Goal: Transaction & Acquisition: Purchase product/service

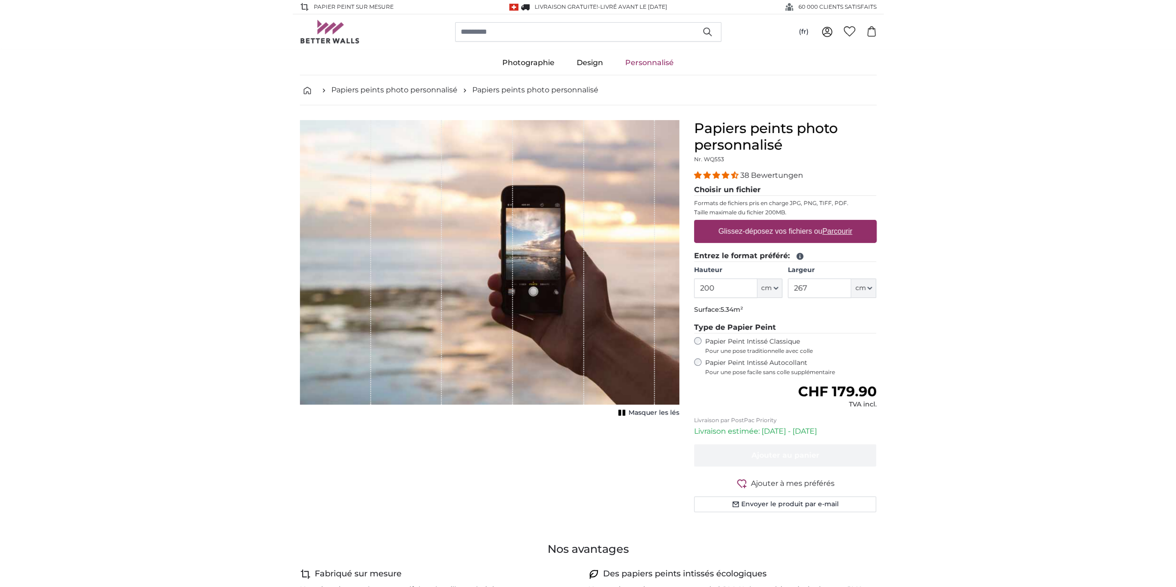
click at [733, 228] on label "Glissez-déposez vos fichiers ou Parcourir" at bounding box center [784, 231] width 141 height 18
click at [733, 223] on input "Glissez-déposez vos fichiers ou Parcourir" at bounding box center [785, 221] width 182 height 3
type input "**********"
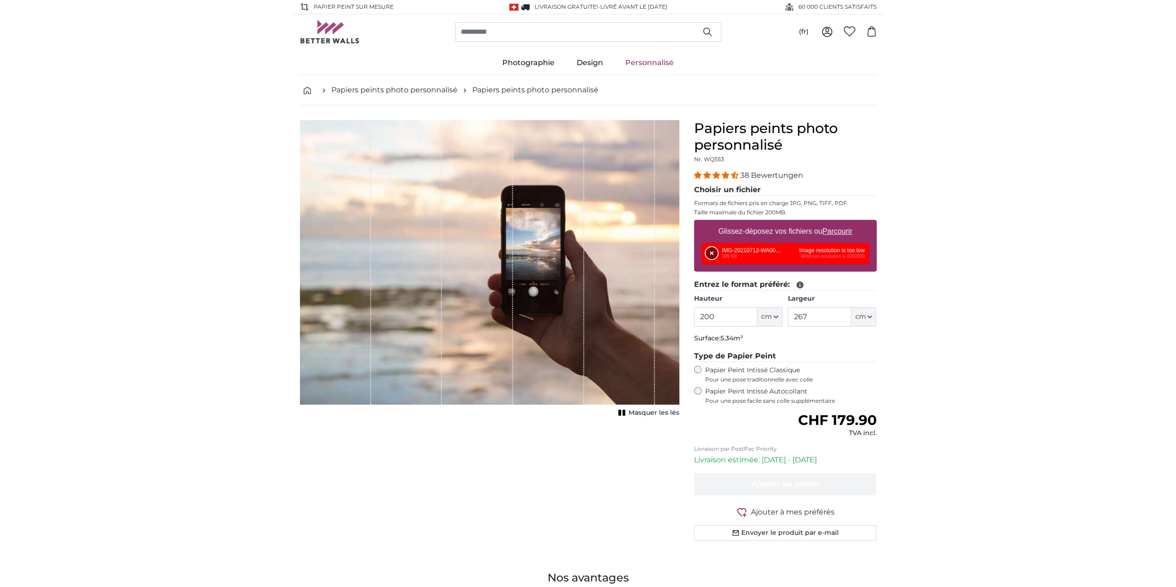
click at [709, 251] on button "Supprimer" at bounding box center [711, 253] width 12 height 12
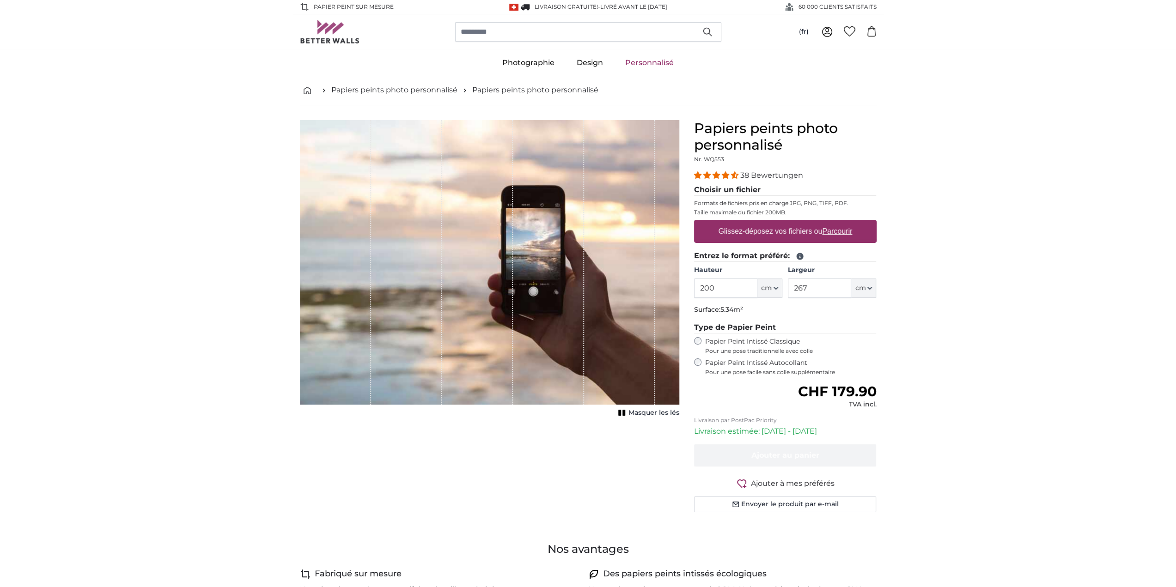
click at [823, 233] on u "Parcourir" at bounding box center [837, 231] width 30 height 8
click at [823, 223] on input "Glissez-déposez vos fichiers ou Parcourir" at bounding box center [785, 221] width 182 height 3
type input "**********"
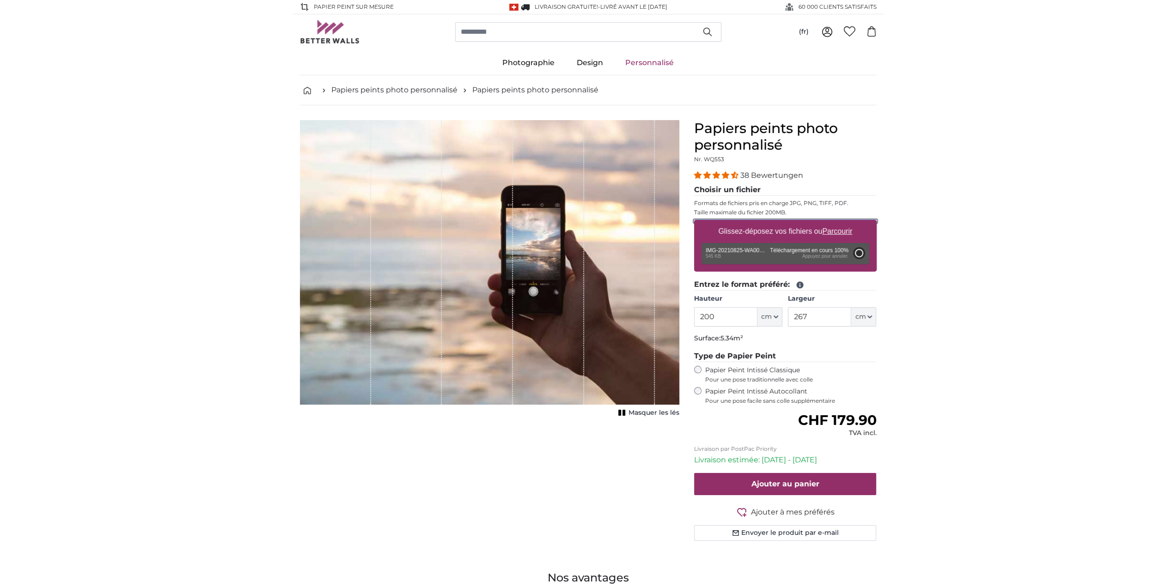
type input "76"
type input "136.8"
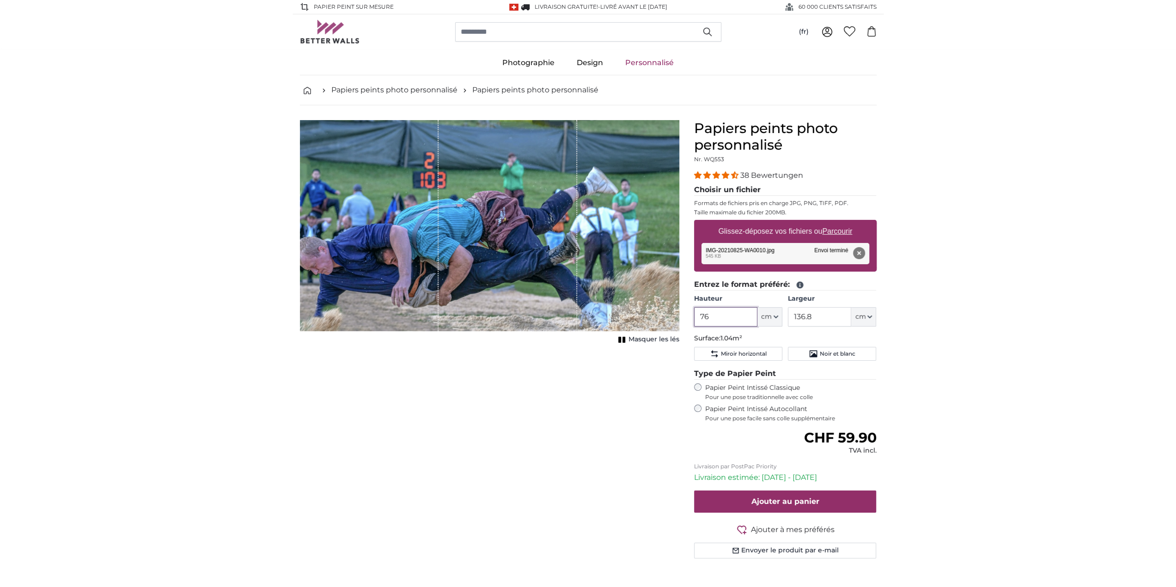
drag, startPoint x: 712, startPoint y: 315, endPoint x: 683, endPoint y: 315, distance: 29.6
click at [683, 315] on product-detail "Annuler Recadrer l'image Masquer les lés Papiers peints photo personnalisé Nr. …" at bounding box center [587, 342] width 591 height 475
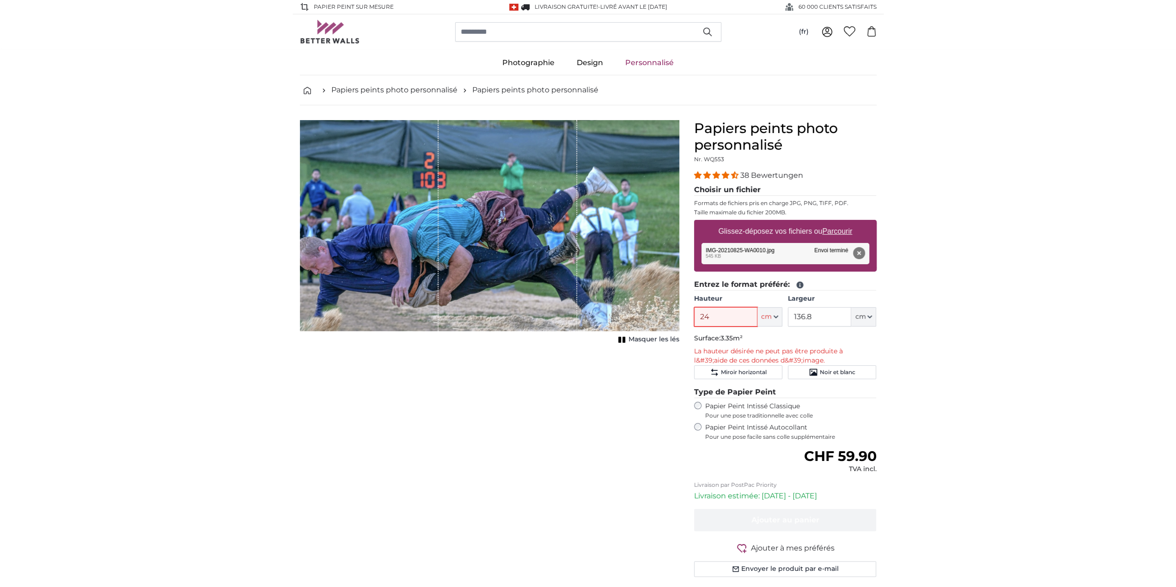
type input "2"
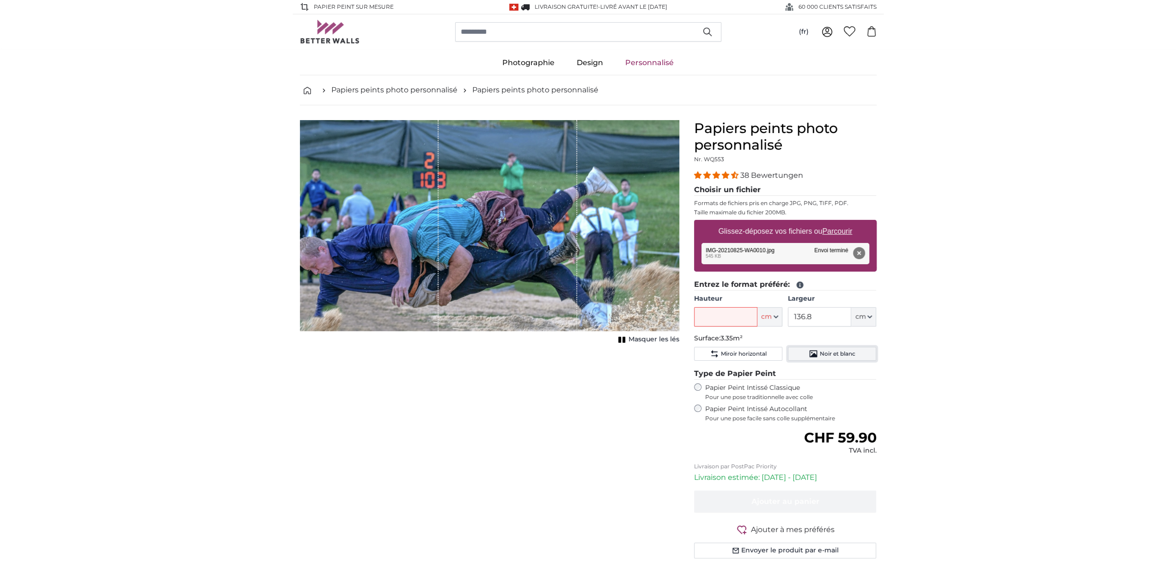
click at [838, 356] on button "Noir et blanc" at bounding box center [832, 354] width 88 height 14
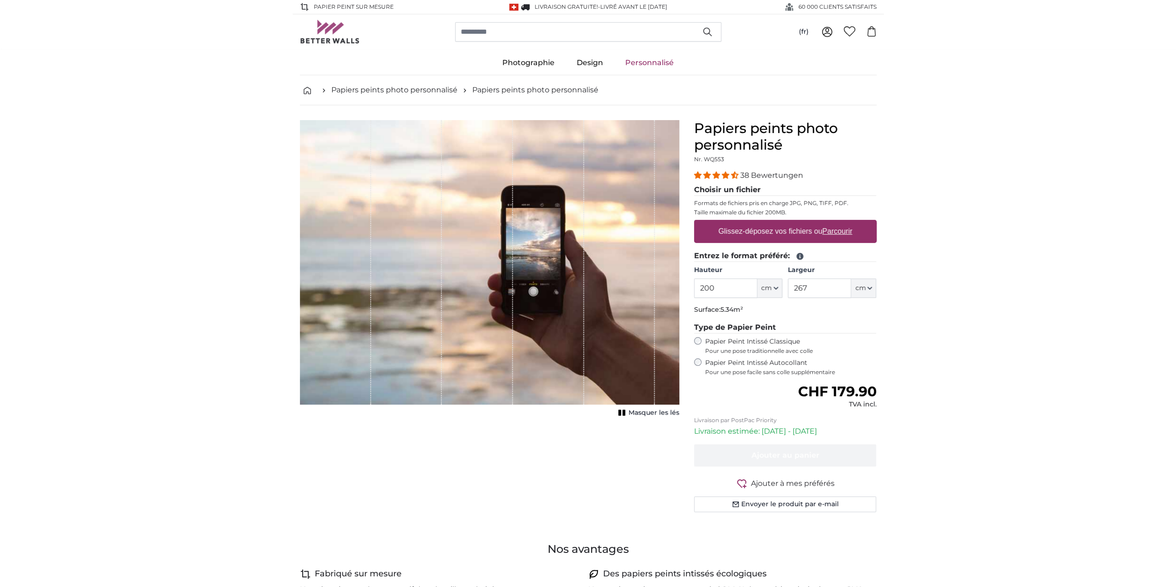
click at [838, 231] on u "Parcourir" at bounding box center [837, 231] width 30 height 8
click at [838, 223] on input "Glissez-déposez vos fichiers ou Parcourir" at bounding box center [785, 221] width 182 height 3
type input "**********"
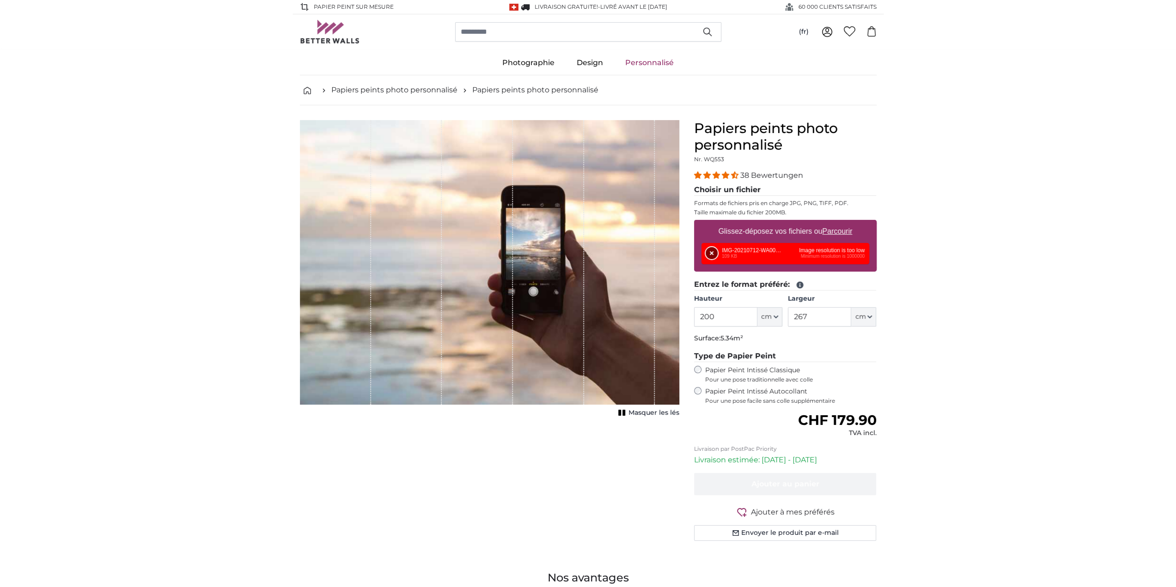
click at [710, 252] on button "Supprimer" at bounding box center [711, 253] width 12 height 12
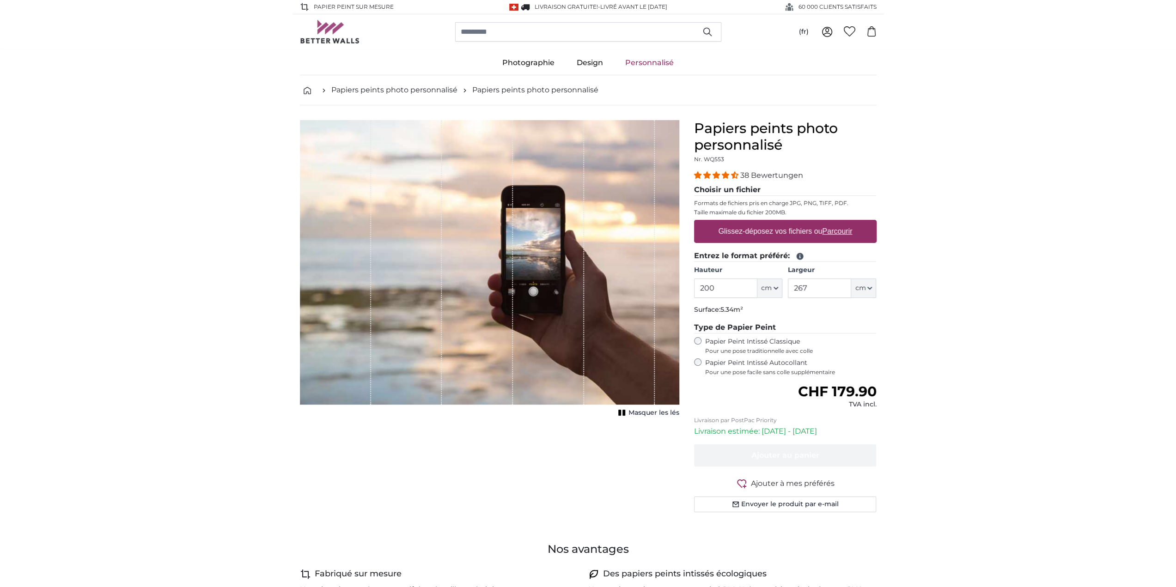
click at [831, 228] on u "Parcourir" at bounding box center [837, 231] width 30 height 8
click at [831, 223] on input "Glissez-déposez vos fichiers ou Parcourir" at bounding box center [785, 221] width 182 height 3
type input "**********"
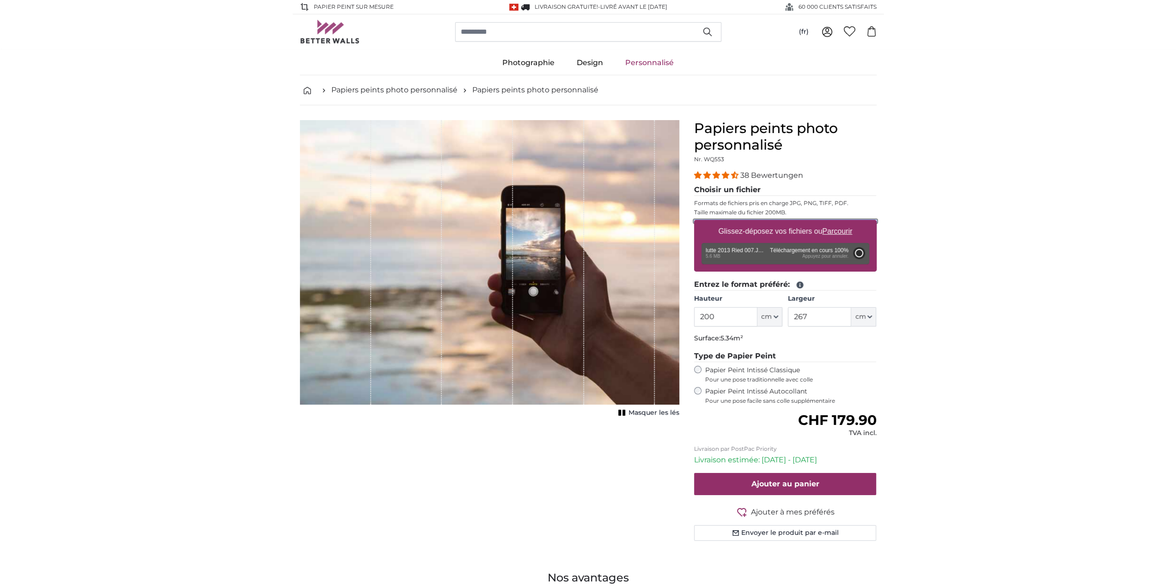
type input "302"
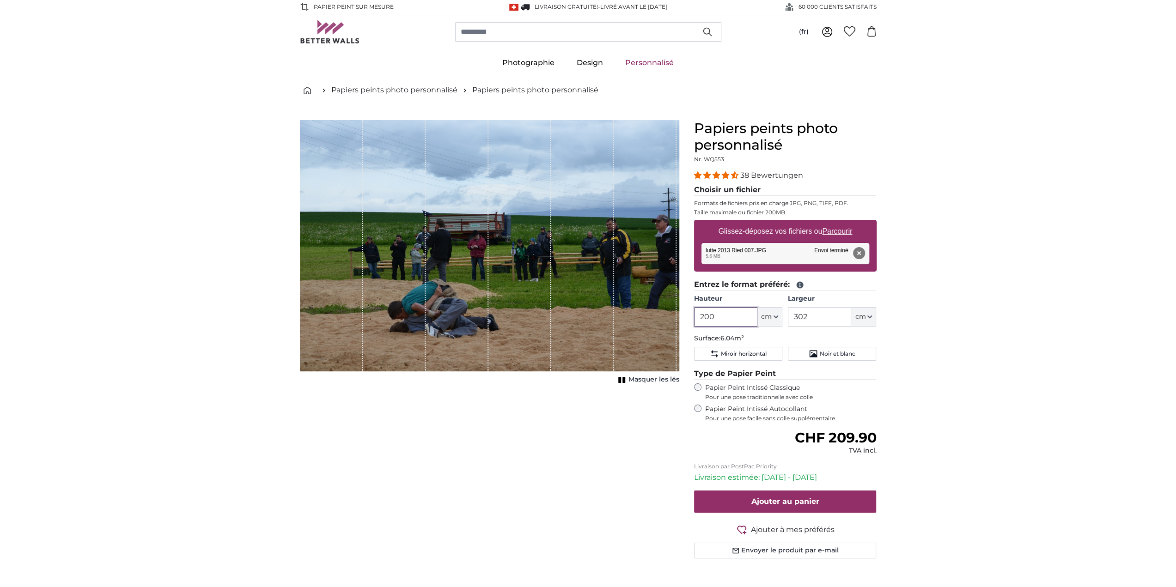
drag, startPoint x: 727, startPoint y: 315, endPoint x: 665, endPoint y: 304, distance: 62.7
click at [685, 315] on product-detail "Annuler Recadrer l'image Masquer les lés Papiers peints photo personnalisé Nr. …" at bounding box center [587, 342] width 591 height 475
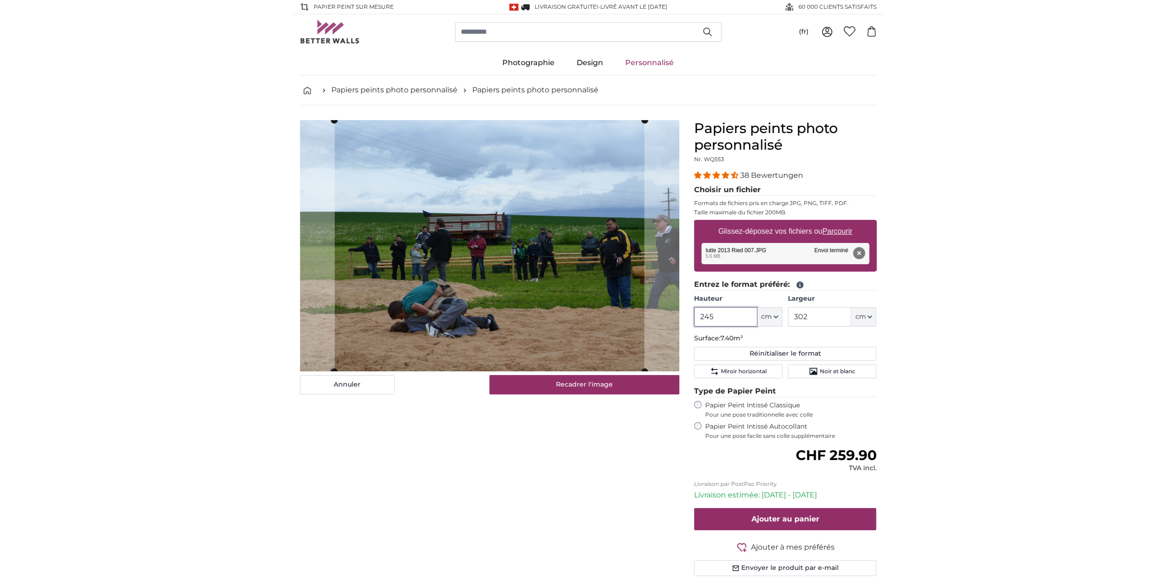
type input "245"
drag, startPoint x: 819, startPoint y: 315, endPoint x: 776, endPoint y: 313, distance: 43.4
click at [776, 313] on div "Hauteur 245 ft cm Centimeter (cm) Inches (inch) Feet (ft. in.) Largeur 302 ft c…" at bounding box center [785, 310] width 182 height 32
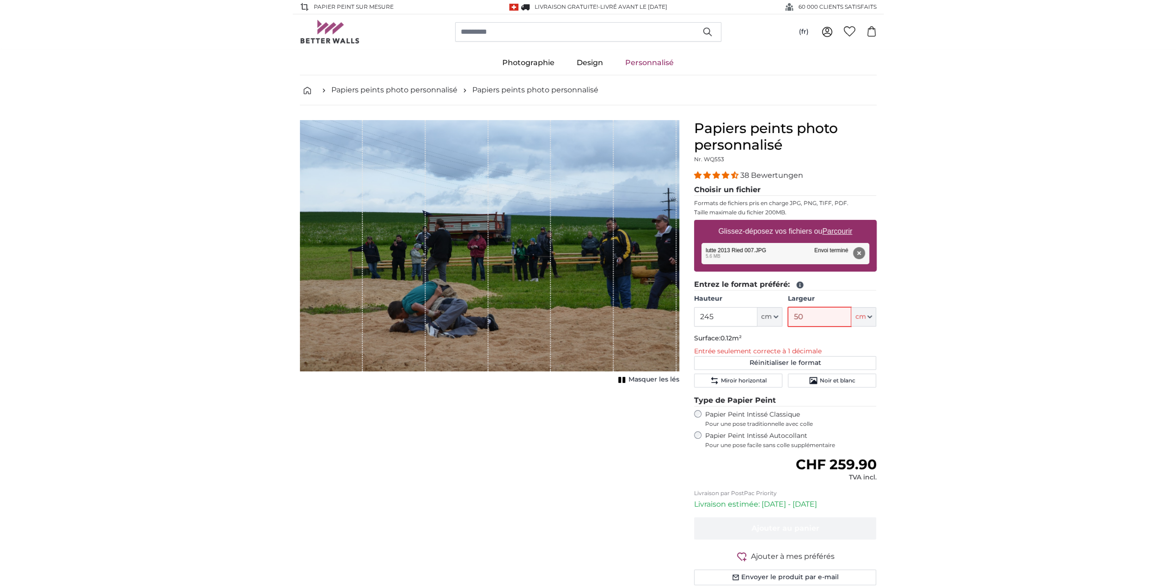
type input "500"
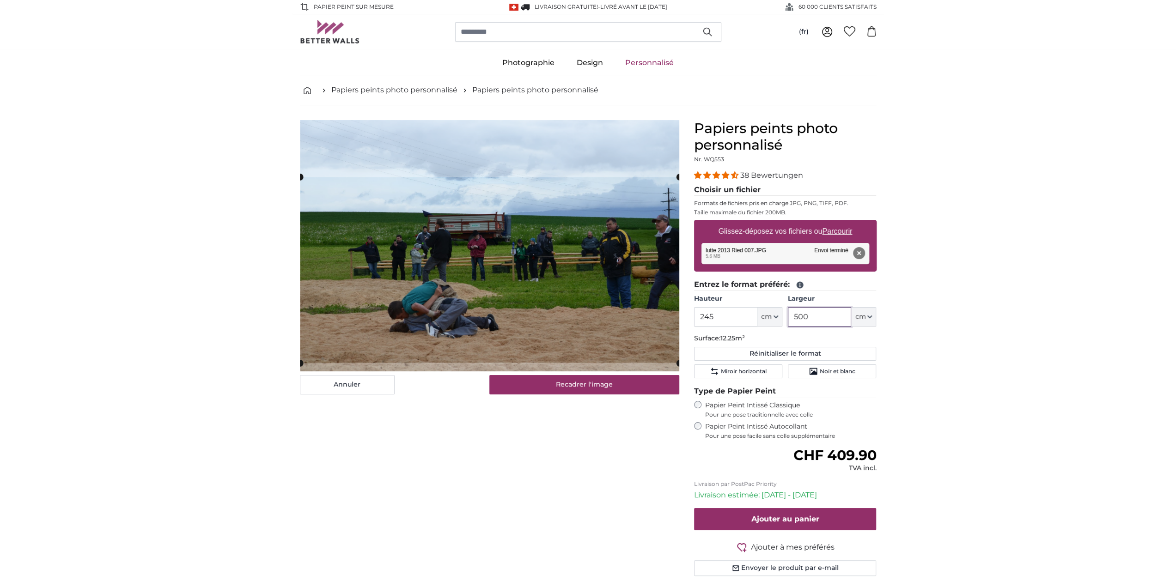
click at [485, 288] on cropper-handle at bounding box center [489, 270] width 379 height 186
type input "500"
click at [827, 370] on span "Noir et blanc" at bounding box center [837, 371] width 36 height 7
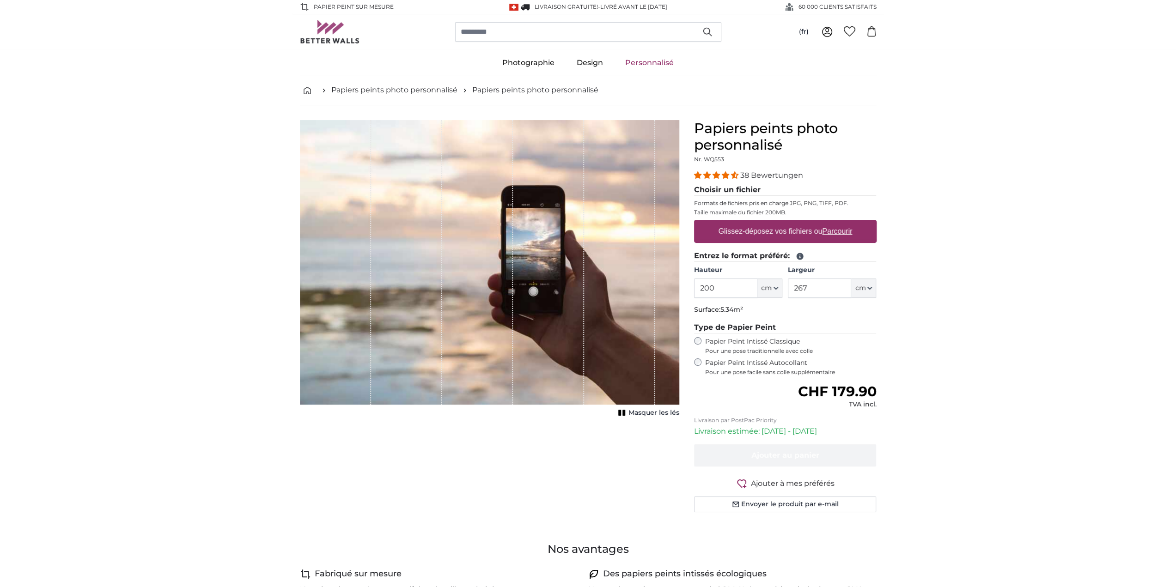
click at [844, 235] on u "Parcourir" at bounding box center [837, 231] width 30 height 8
click at [844, 223] on input "Glissez-déposez vos fichiers ou Parcourir" at bounding box center [785, 221] width 182 height 3
type input "**********"
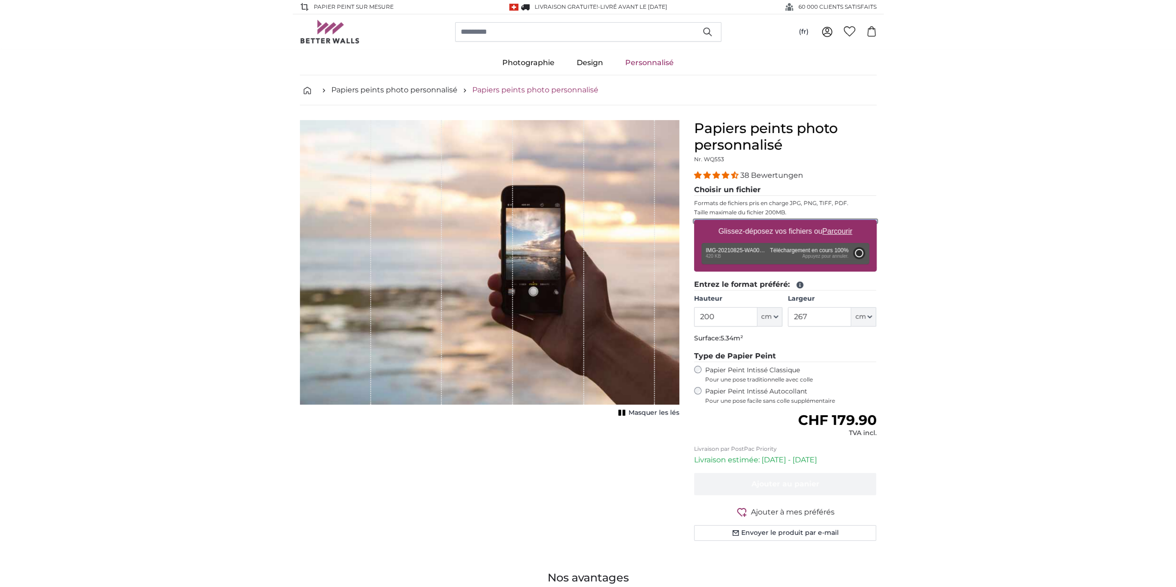
type input "77"
type input "137.1"
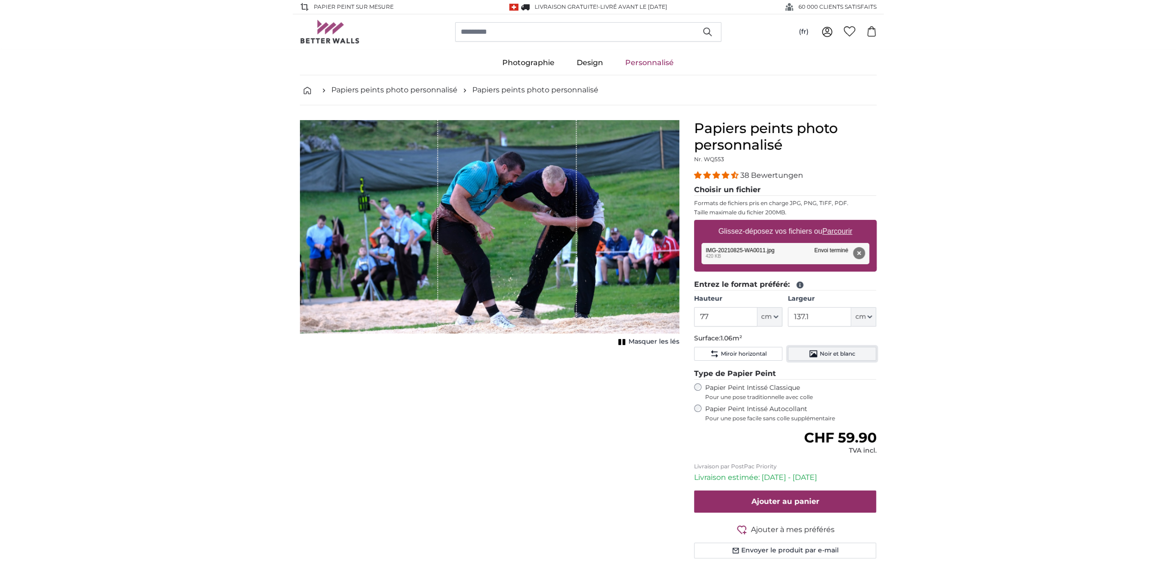
click at [820, 351] on span "Noir et blanc" at bounding box center [837, 353] width 36 height 7
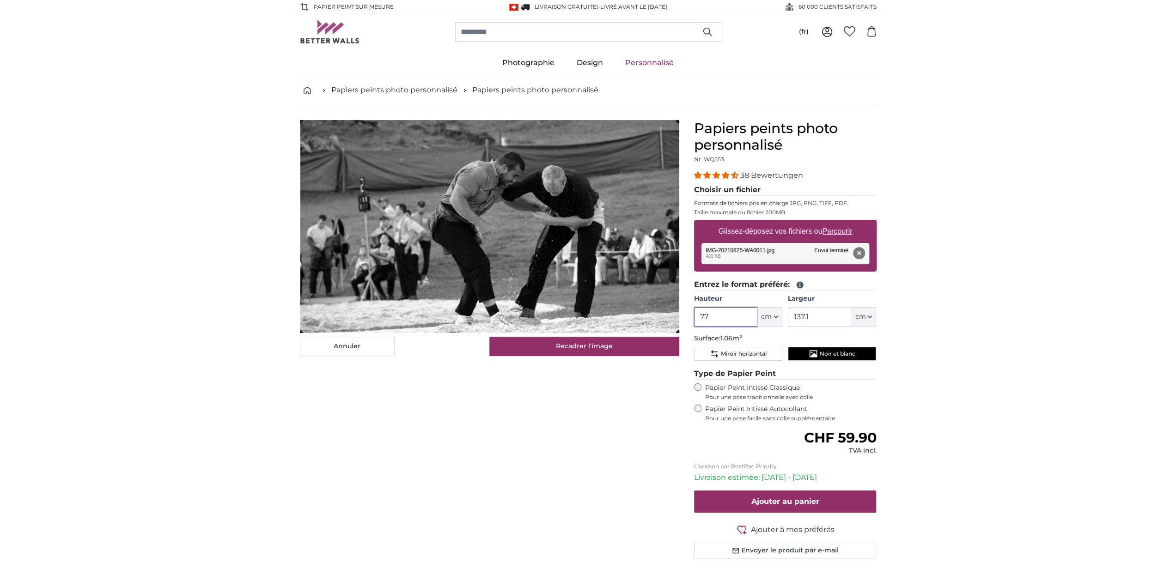
drag, startPoint x: 718, startPoint y: 317, endPoint x: 671, endPoint y: 321, distance: 47.3
click at [671, 321] on product-detail "Annuler Recadrer l'image Masquer les lés Papiers peints photo personnalisé Nr. …" at bounding box center [587, 342] width 591 height 475
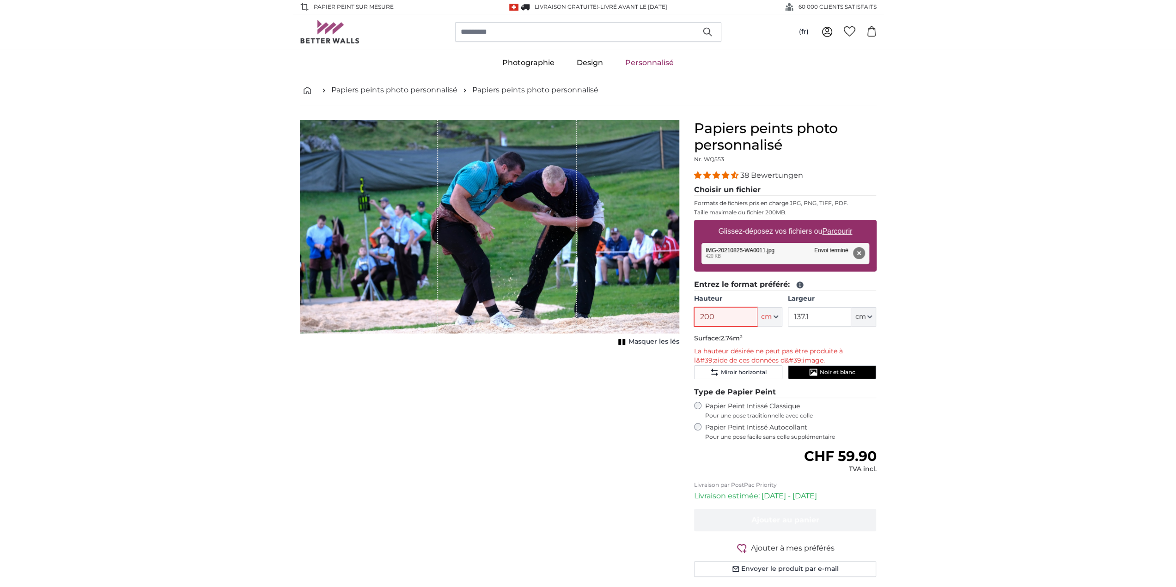
type input "200"
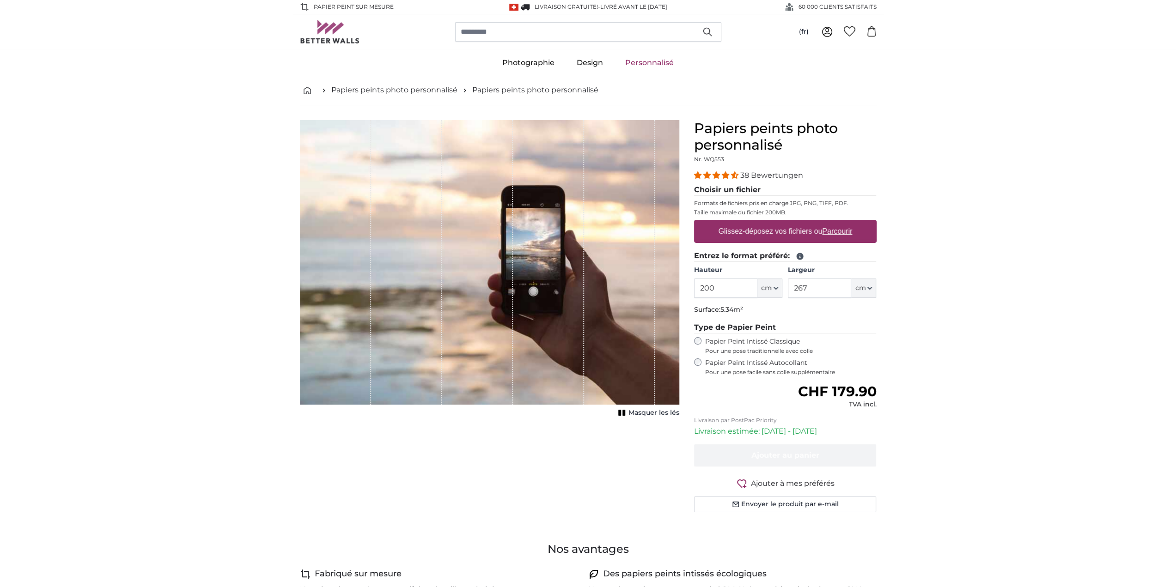
click at [831, 231] on u "Parcourir" at bounding box center [837, 231] width 30 height 8
click at [831, 223] on input "Glissez-déposez vos fichiers ou Parcourir" at bounding box center [785, 221] width 182 height 3
type input "**********"
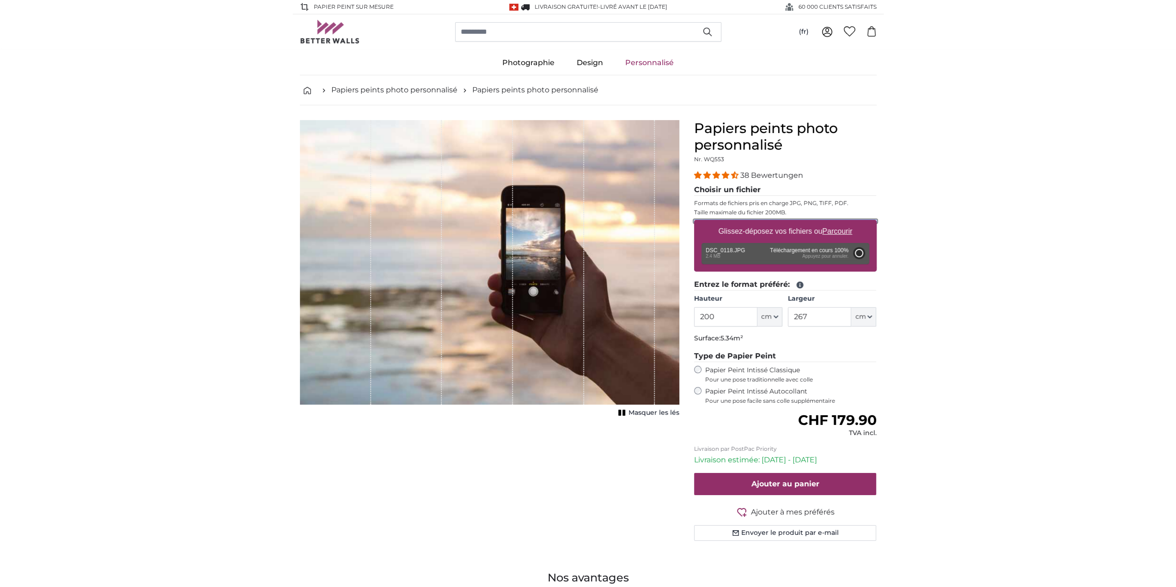
type input "302"
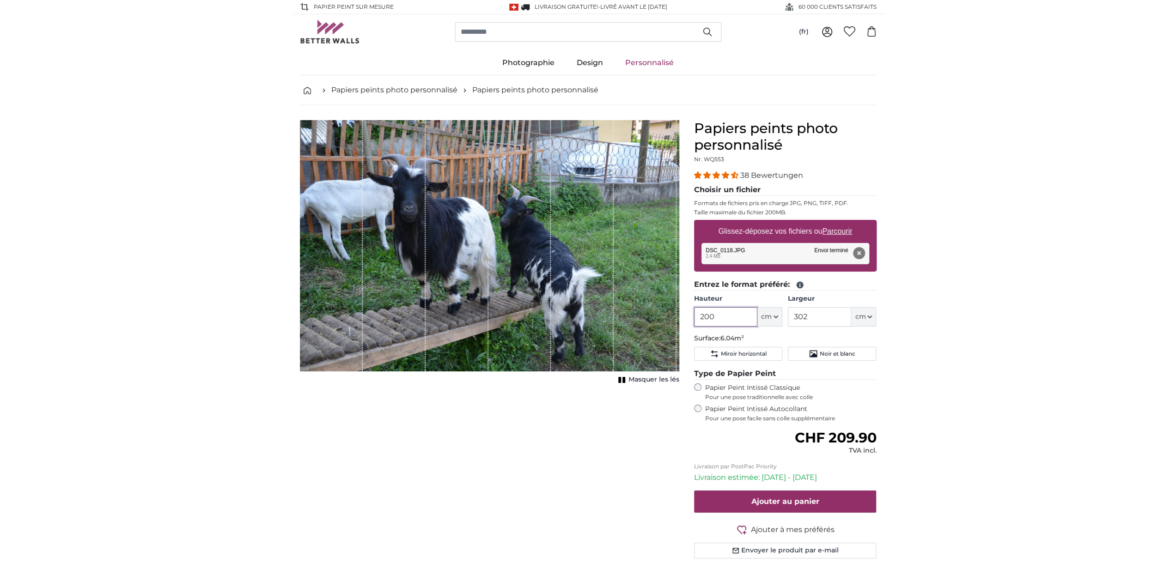
drag, startPoint x: 660, startPoint y: 325, endPoint x: 639, endPoint y: 326, distance: 20.8
click at [644, 327] on product-detail "Annuler Recadrer l'image Masquer les lés Papiers peints photo personnalisé Nr. …" at bounding box center [587, 342] width 591 height 475
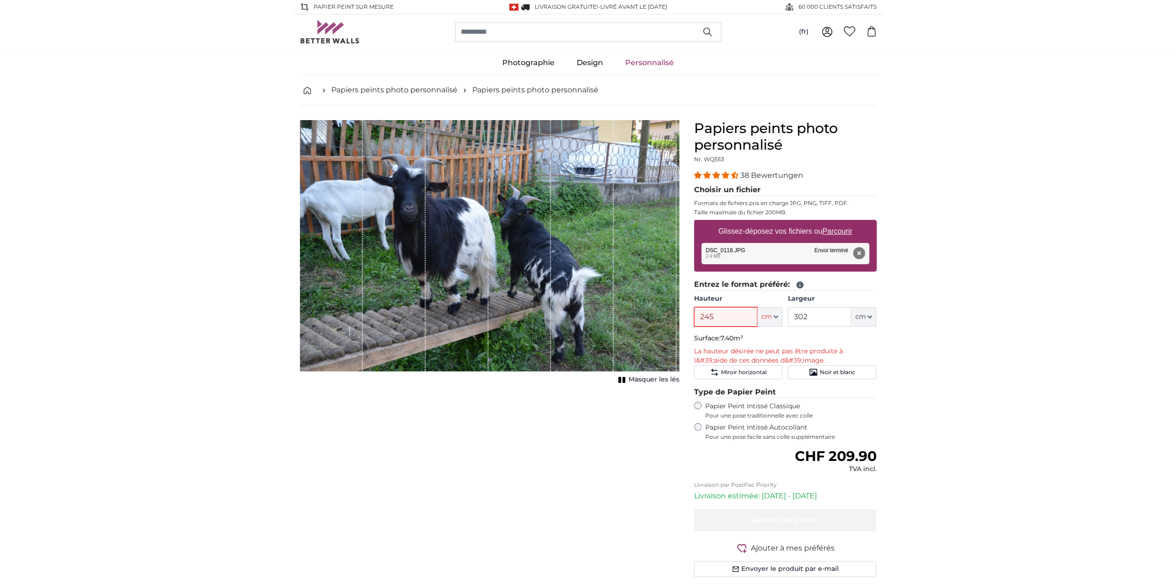
type input "245"
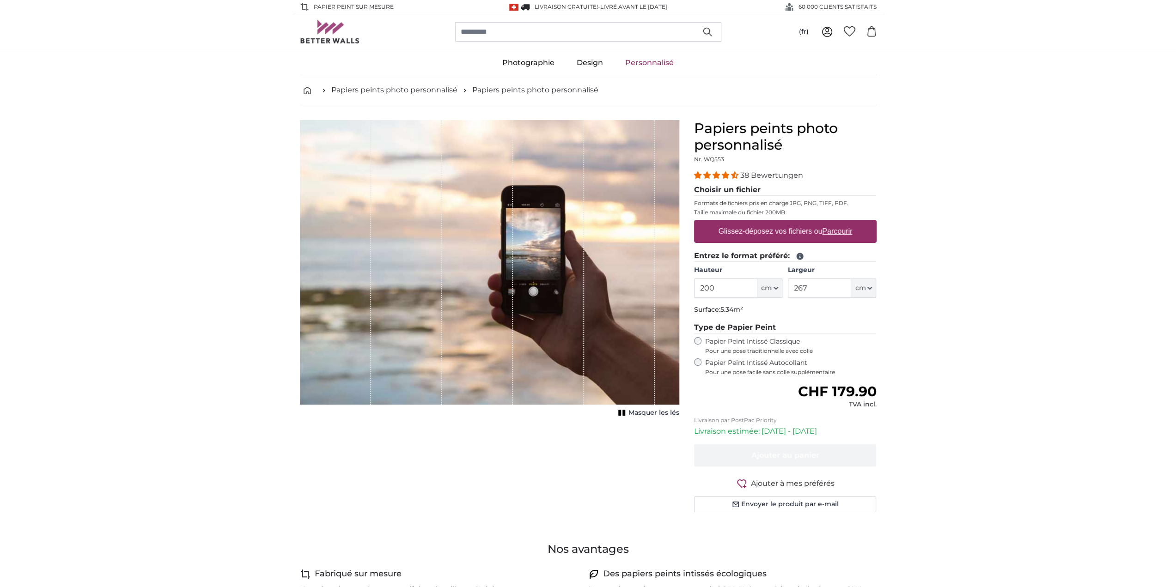
click at [787, 229] on label "Glissez-déposez vos fichiers ou Parcourir" at bounding box center [784, 231] width 141 height 18
click at [787, 223] on input "Glissez-déposez vos fichiers ou Parcourir" at bounding box center [785, 221] width 182 height 3
type input "**********"
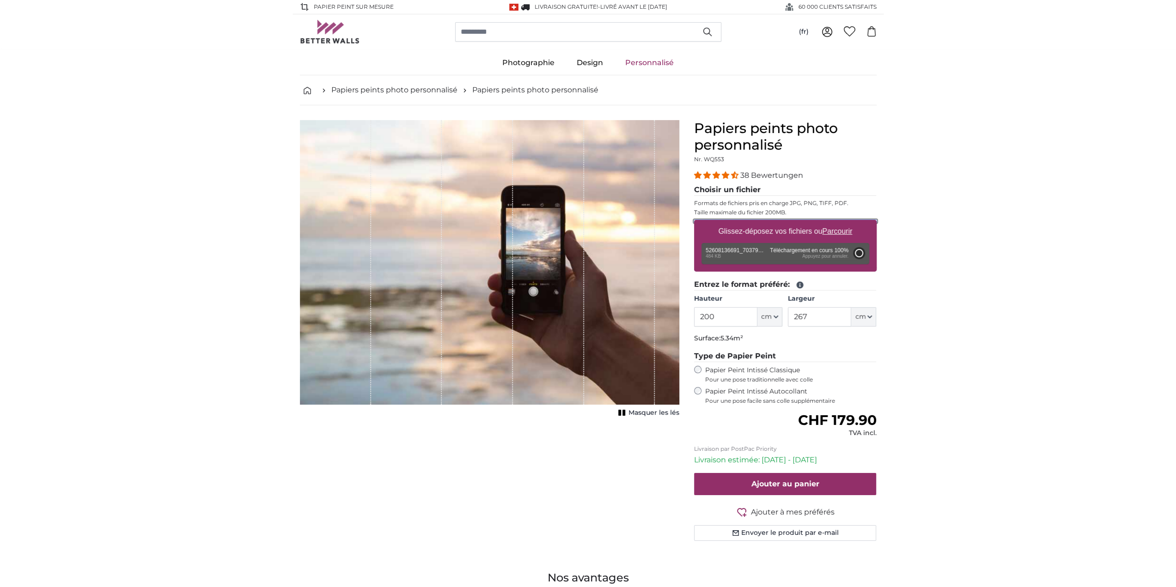
type input "96"
type input "144"
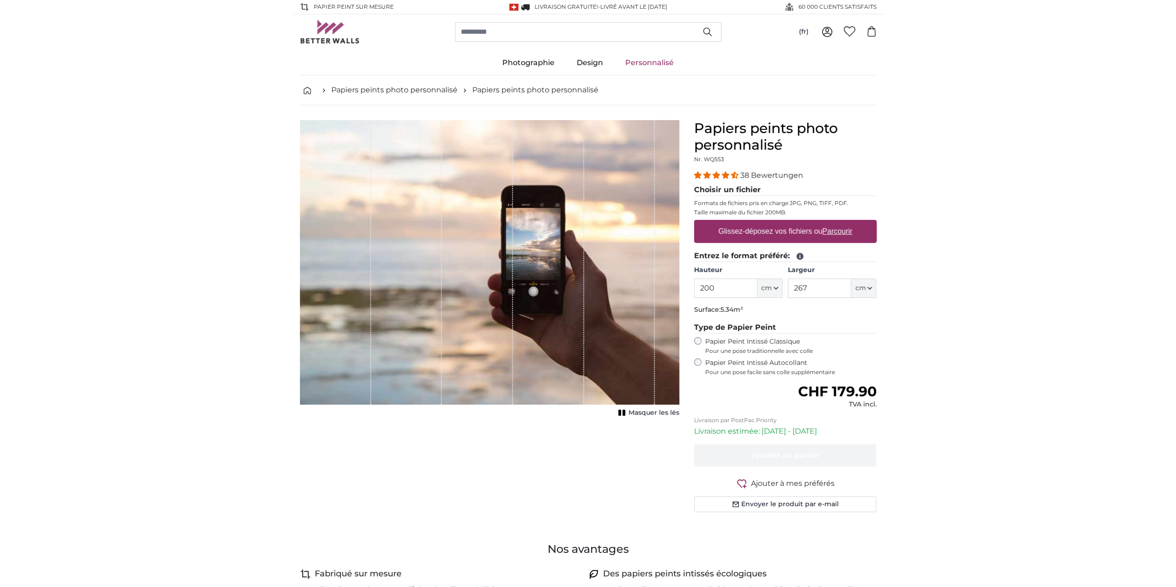
click at [845, 230] on u "Parcourir" at bounding box center [837, 231] width 30 height 8
click at [845, 223] on input "Glissez-déposez vos fichiers ou Parcourir" at bounding box center [785, 221] width 182 height 3
type input "**********"
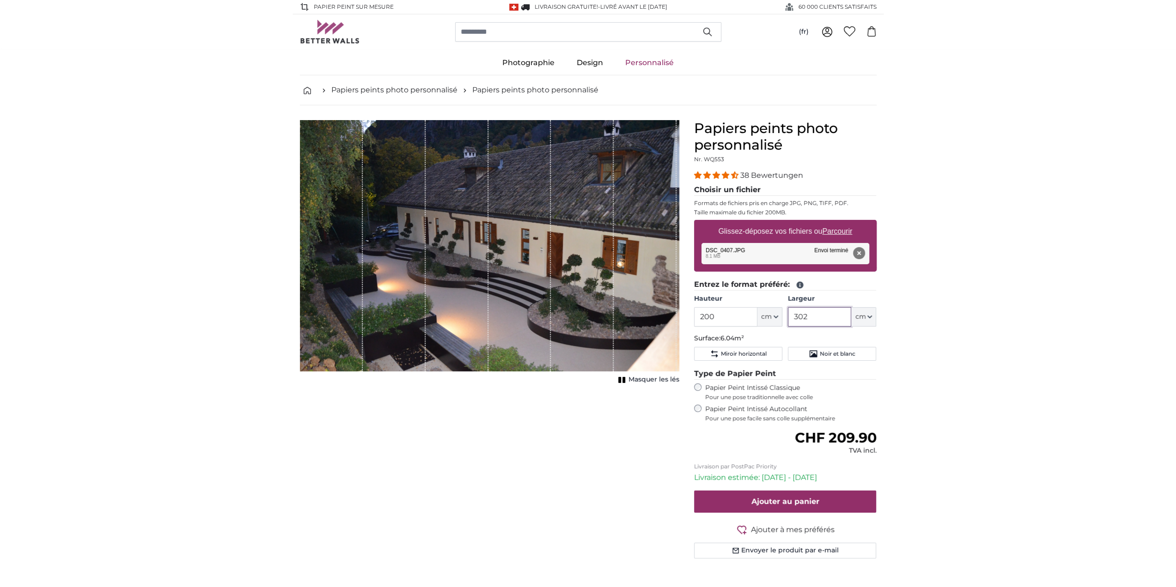
drag, startPoint x: 820, startPoint y: 314, endPoint x: 756, endPoint y: 314, distance: 64.7
click at [764, 314] on div "Hauteur 200 ft cm Centimeter (cm) Inches (inch) Feet (ft. in.) Largeur 302 ft c…" at bounding box center [785, 310] width 182 height 32
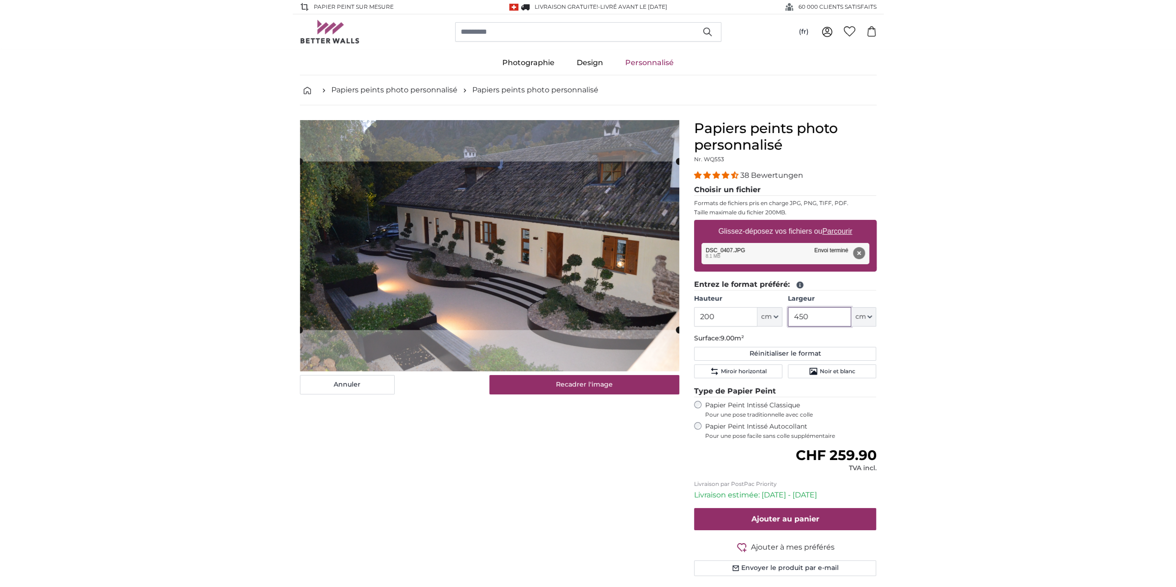
type input "450"
drag, startPoint x: 695, startPoint y: 318, endPoint x: 683, endPoint y: 318, distance: 12.0
click at [683, 318] on product-detail "Annuler Recadrer l'image Masquer les lés Papiers peints photo personnalisé Nr. …" at bounding box center [587, 351] width 591 height 493
type input "245"
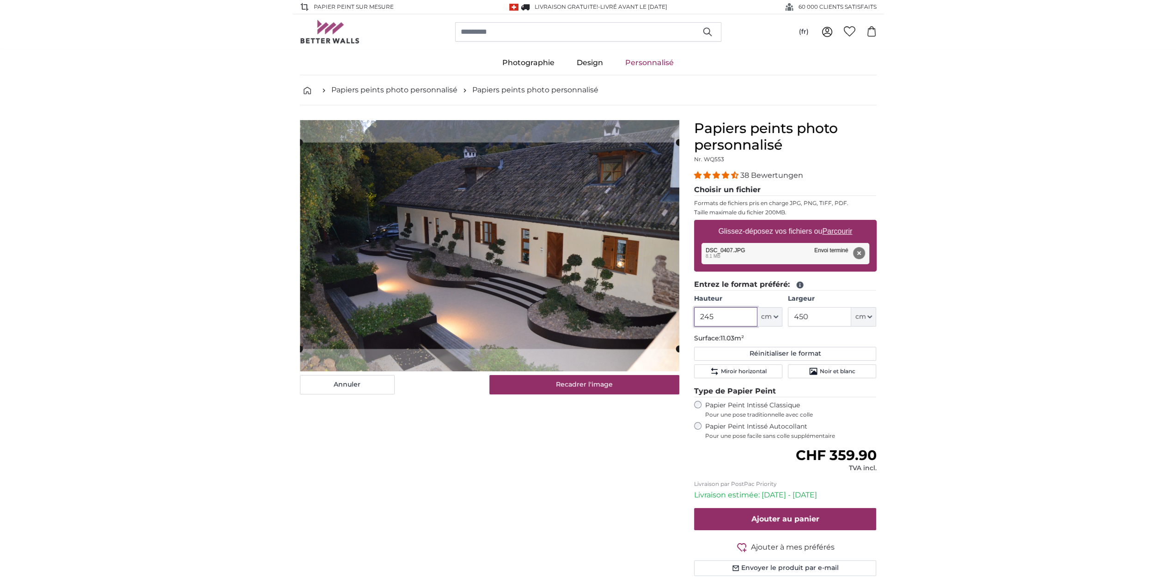
type input "245"
drag, startPoint x: 802, startPoint y: 316, endPoint x: 774, endPoint y: 318, distance: 27.8
click at [774, 318] on div "Hauteur 245 ft cm Centimeter (cm) Inches (inch) Feet (ft. in.) Largeur 450 ft c…" at bounding box center [785, 310] width 182 height 32
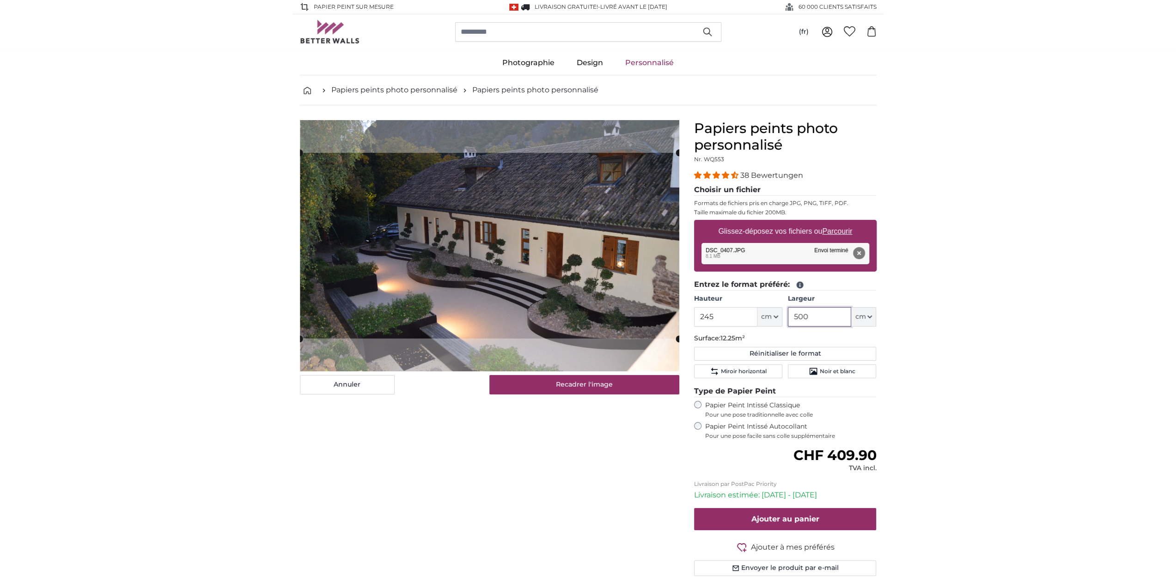
drag, startPoint x: 812, startPoint y: 315, endPoint x: 782, endPoint y: 317, distance: 30.6
click at [782, 317] on div "Hauteur 245 ft cm Centimeter (cm) Inches (inch) Feet (ft. in.) Largeur 500 ft c…" at bounding box center [785, 310] width 182 height 32
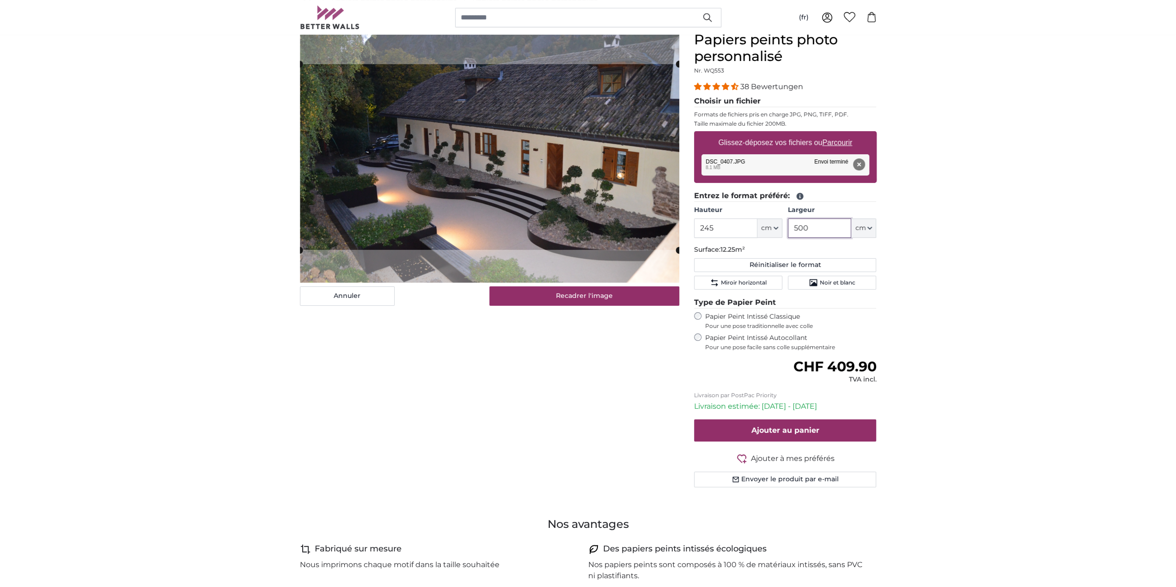
scroll to position [92, 0]
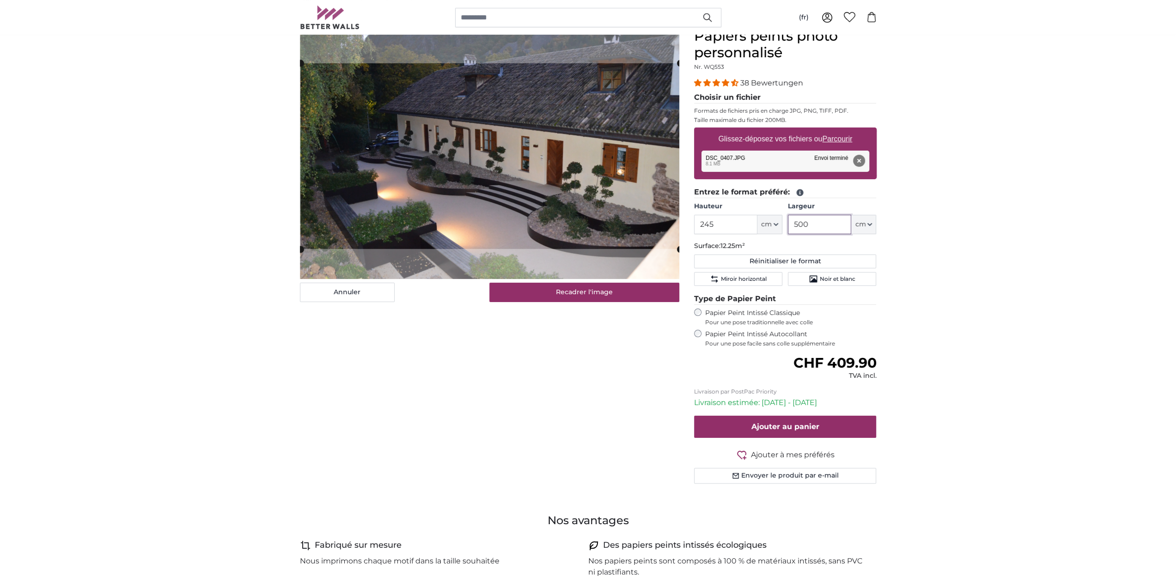
click at [503, 163] on cropper-handle at bounding box center [489, 156] width 379 height 186
type input "500"
click at [820, 279] on span "Noir et blanc" at bounding box center [837, 278] width 36 height 7
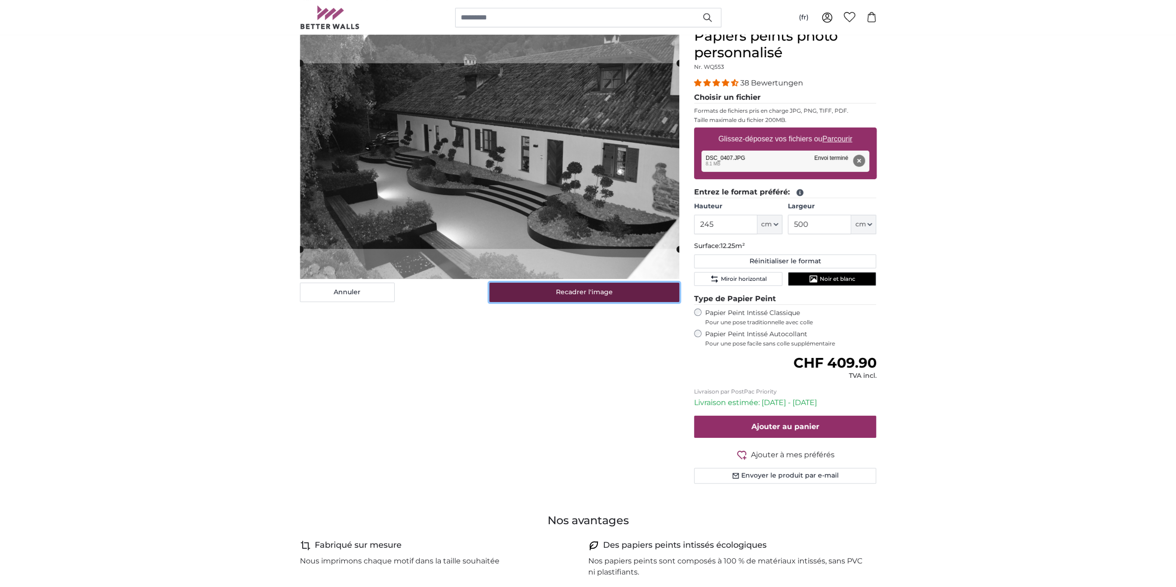
click at [559, 292] on button "Recadrer l'image" at bounding box center [584, 292] width 190 height 19
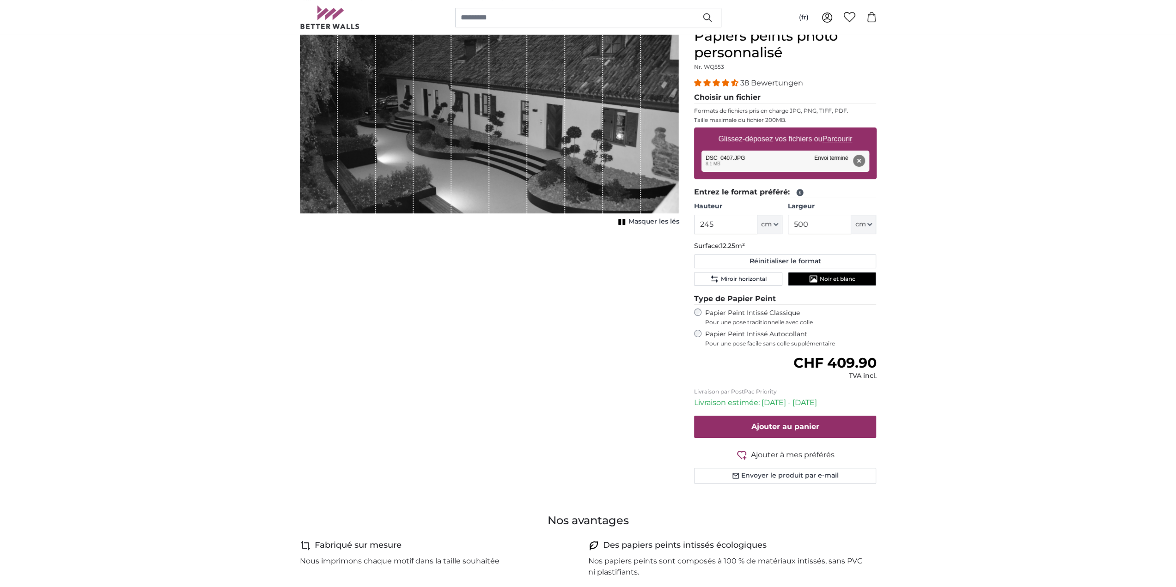
click at [483, 288] on div "Annuler Recadrer l'image Masquer les lés" at bounding box center [489, 267] width 394 height 478
click at [621, 221] on icon "1 of 1" at bounding box center [621, 221] width 9 height 7
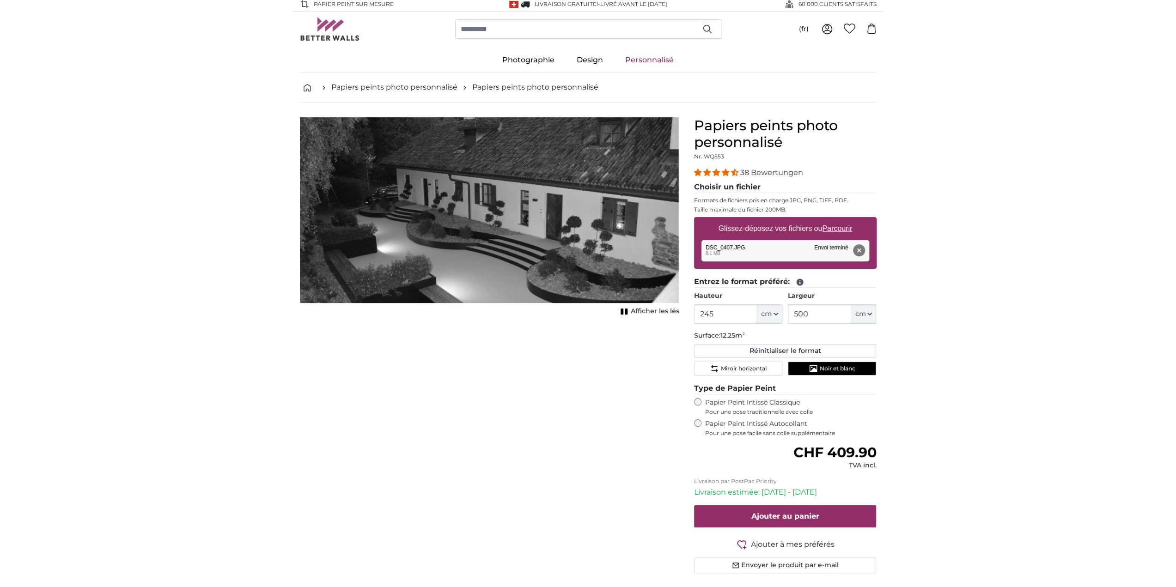
scroll to position [0, 0]
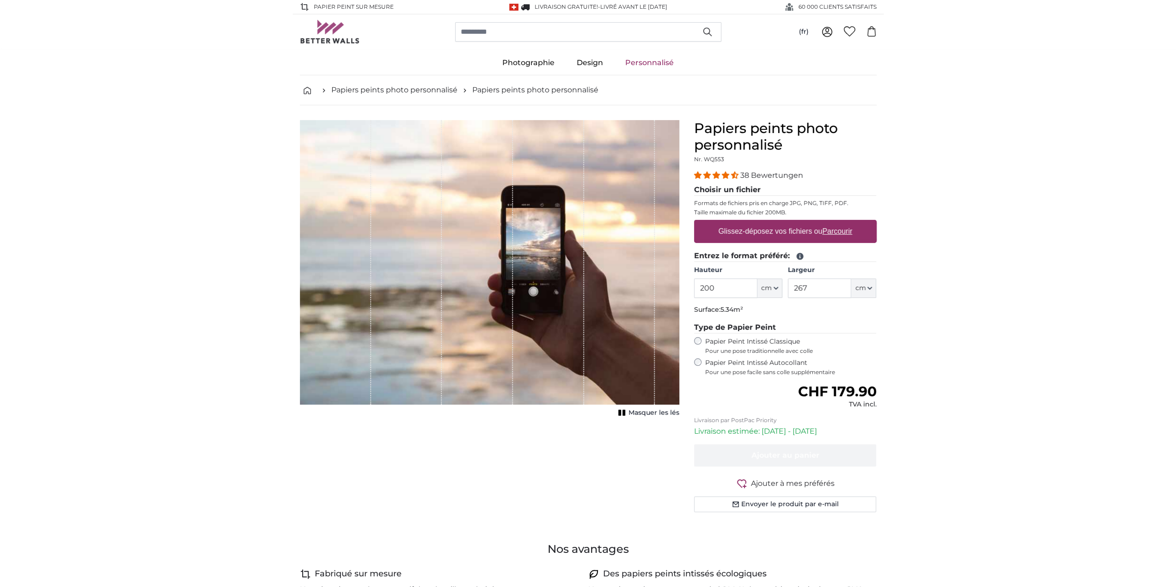
click at [782, 231] on label "Glissez-déposez vos fichiers ou Parcourir" at bounding box center [784, 231] width 141 height 18
click at [782, 223] on input "Glissez-déposez vos fichiers ou Parcourir" at bounding box center [785, 221] width 182 height 3
type input "**********"
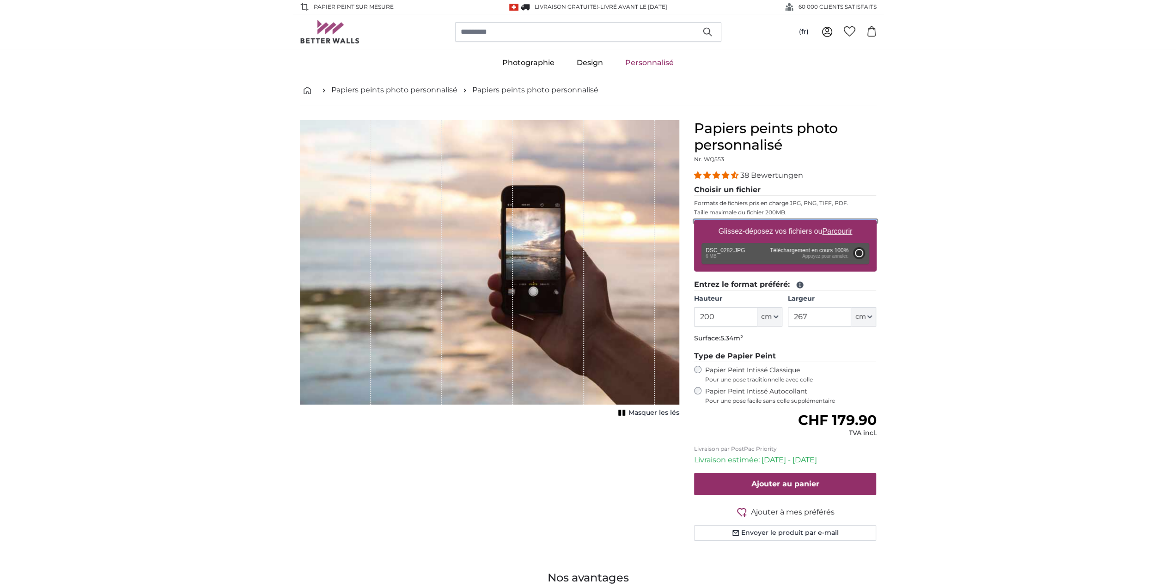
type input "302"
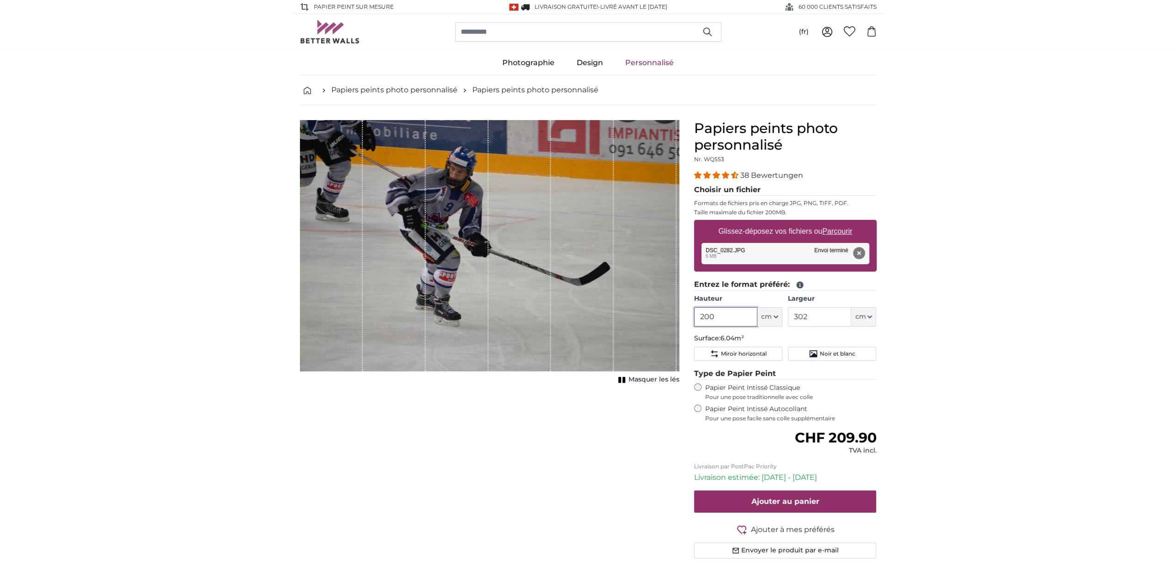
drag, startPoint x: 719, startPoint y: 314, endPoint x: 696, endPoint y: 314, distance: 22.6
click at [698, 315] on input "200" at bounding box center [725, 316] width 63 height 19
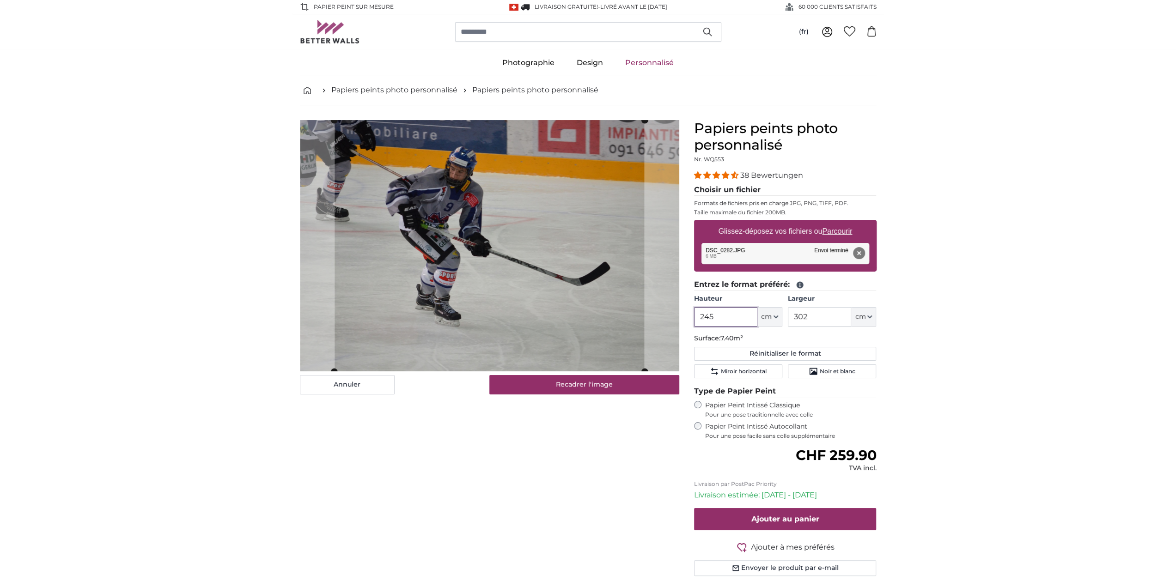
type input "245"
drag, startPoint x: 813, startPoint y: 311, endPoint x: 767, endPoint y: 311, distance: 46.2
click at [767, 314] on div "Hauteur 245 ft cm Centimeter (cm) Inches (inch) Feet (ft. in.) Largeur 302 ft c…" at bounding box center [785, 310] width 182 height 32
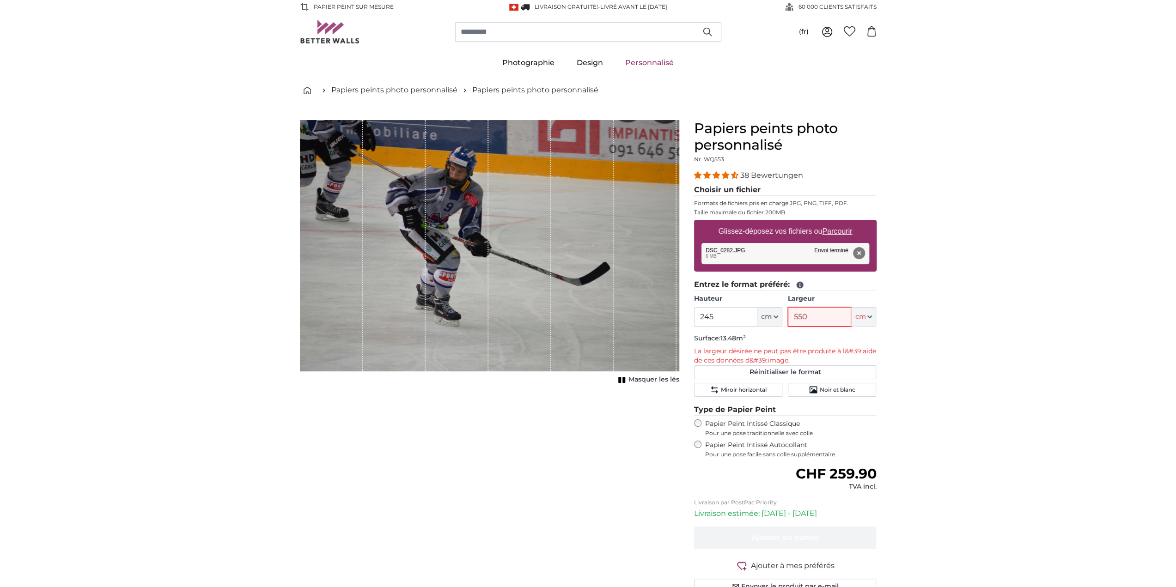
type input "55"
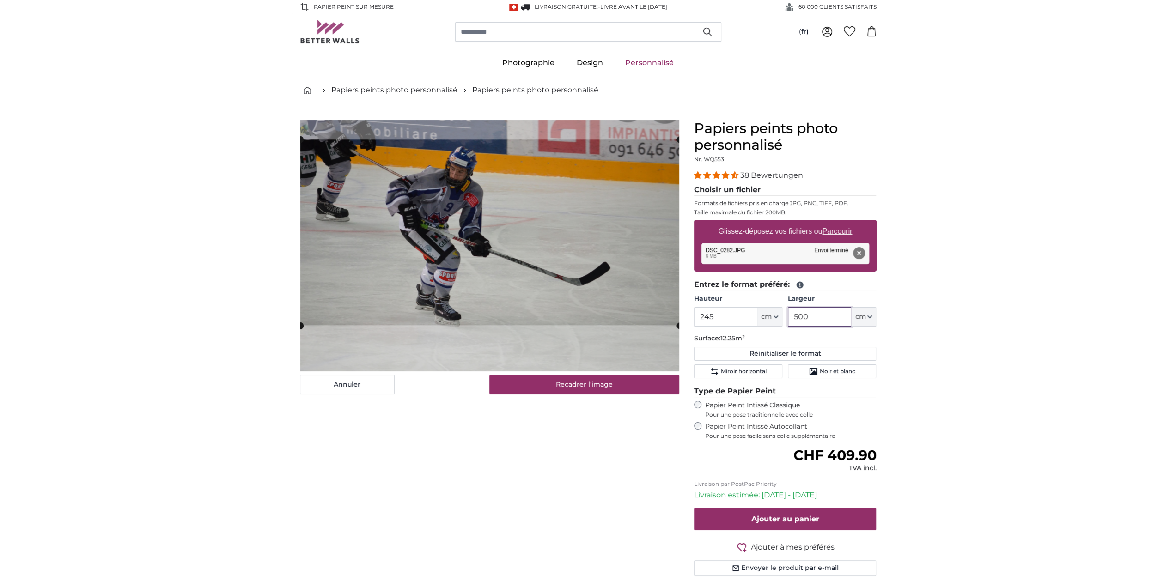
click at [542, 268] on cropper-handle at bounding box center [489, 232] width 379 height 186
click at [545, 275] on cropper-handle at bounding box center [489, 238] width 379 height 186
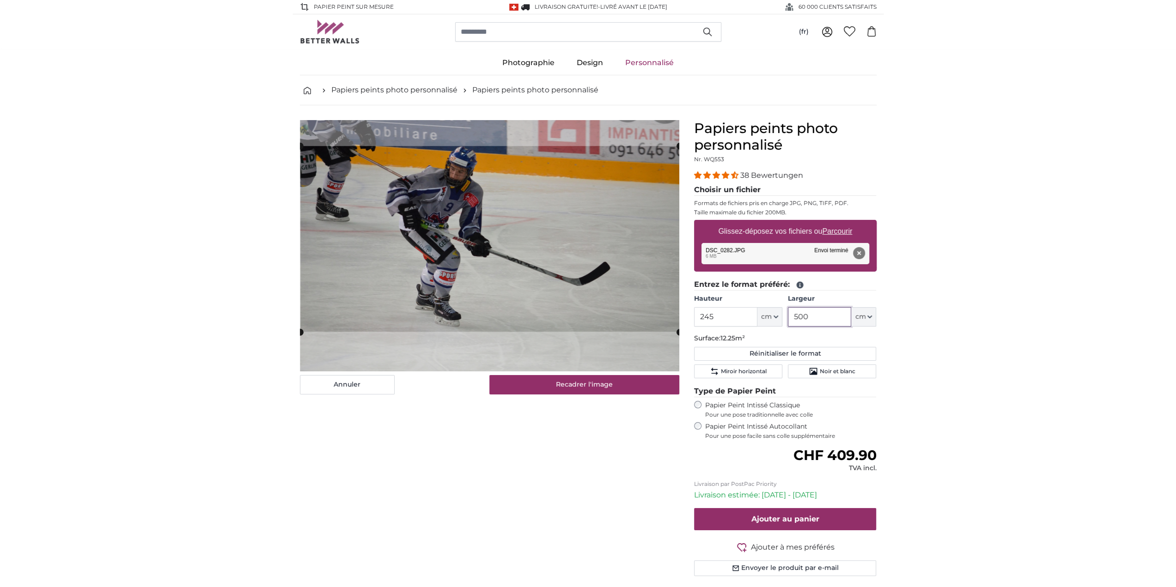
type input "500"
click at [642, 381] on button "Recadrer l'image" at bounding box center [584, 384] width 190 height 19
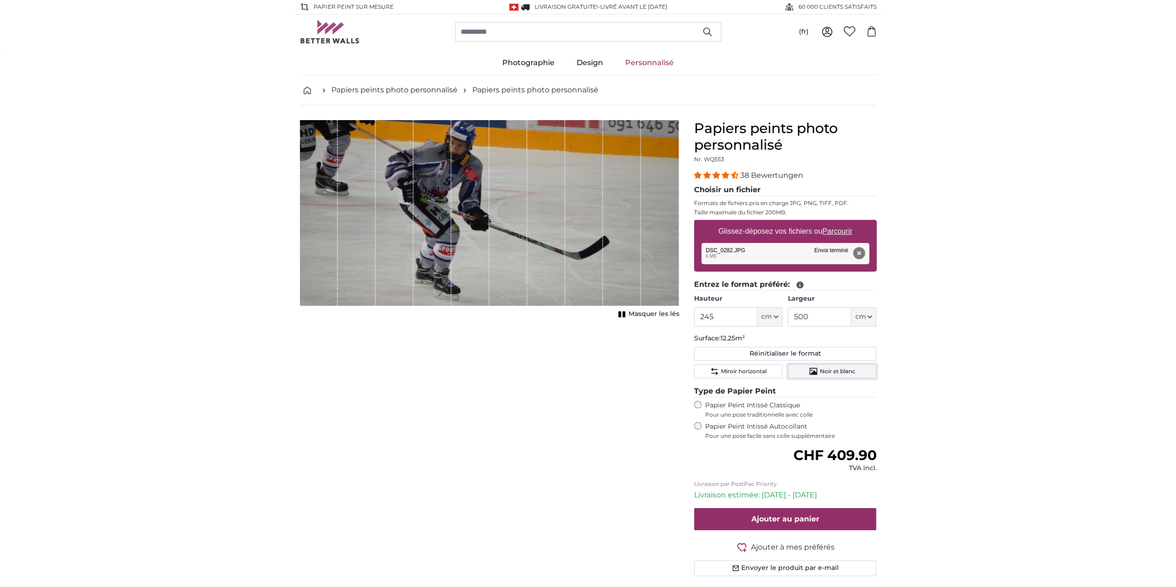
click at [815, 367] on icon "Noir et blanc" at bounding box center [812, 371] width 9 height 9
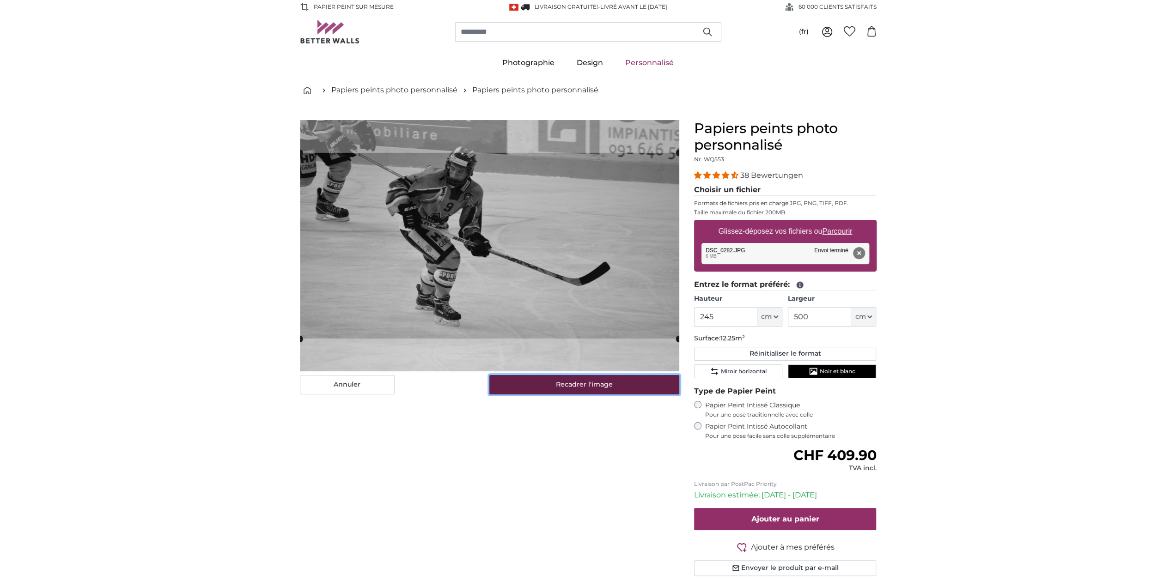
click at [614, 384] on button "Recadrer l'image" at bounding box center [584, 384] width 190 height 19
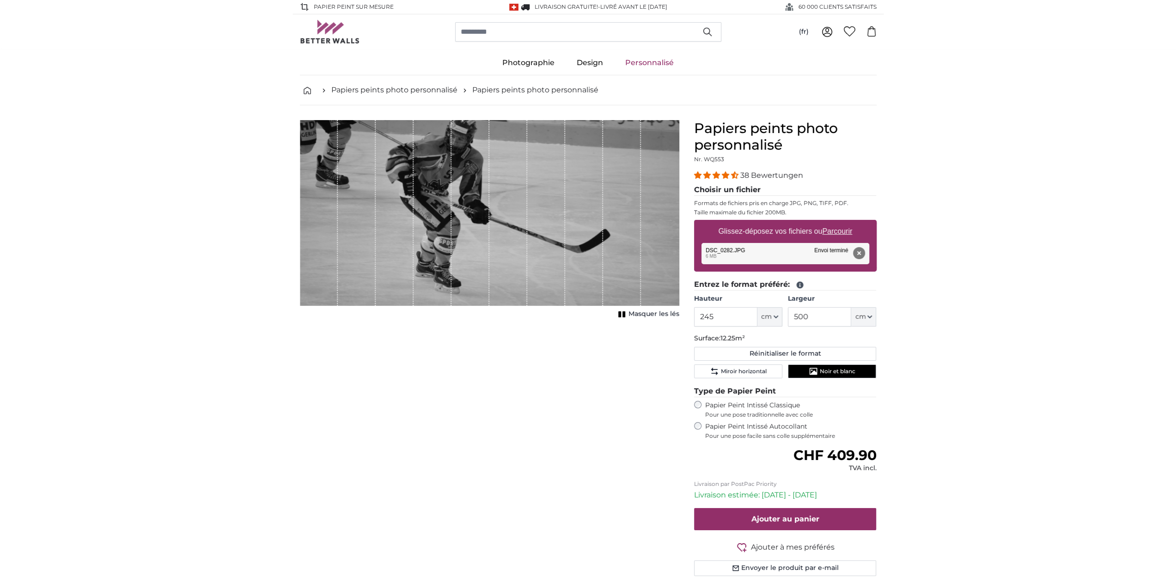
click at [489, 259] on div "1 of 1" at bounding box center [470, 213] width 38 height 186
click at [622, 311] on icon "1 of 1" at bounding box center [621, 314] width 9 height 7
click at [858, 251] on button "Supprimer" at bounding box center [858, 253] width 12 height 12
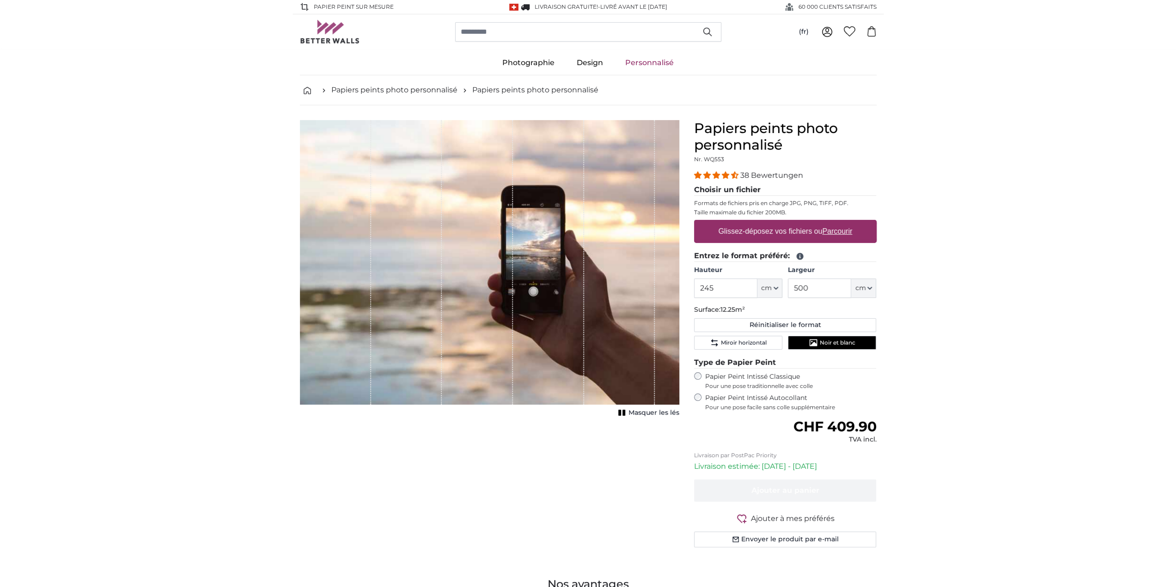
click at [845, 230] on u "Parcourir" at bounding box center [837, 231] width 30 height 8
click at [845, 223] on input "Glissez-déposez vos fichiers ou Parcourir" at bounding box center [785, 221] width 182 height 3
type input "**********"
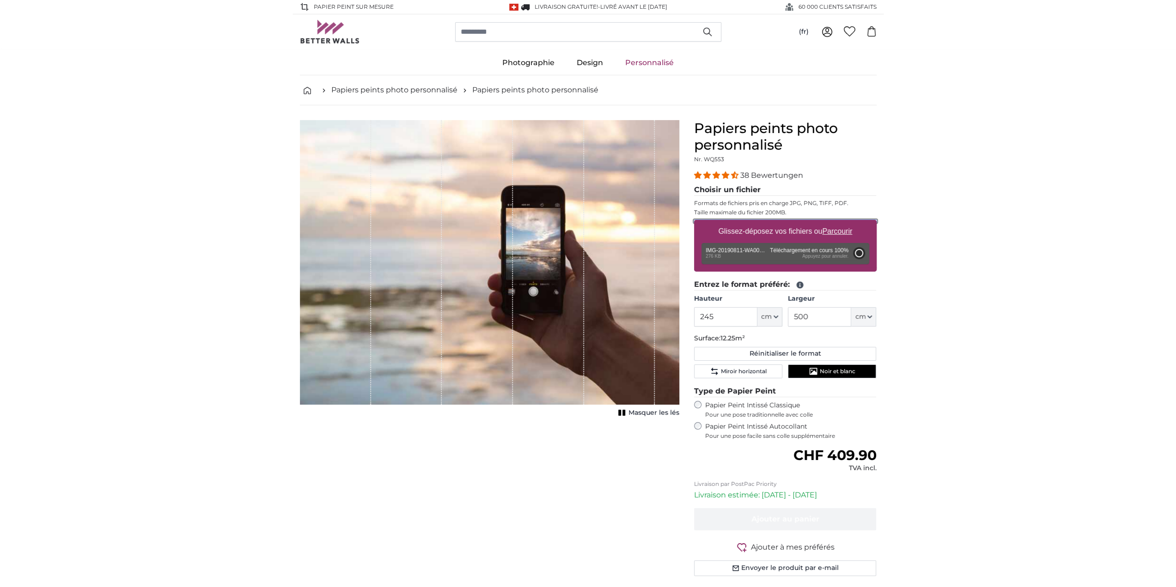
type input "88"
type input "132"
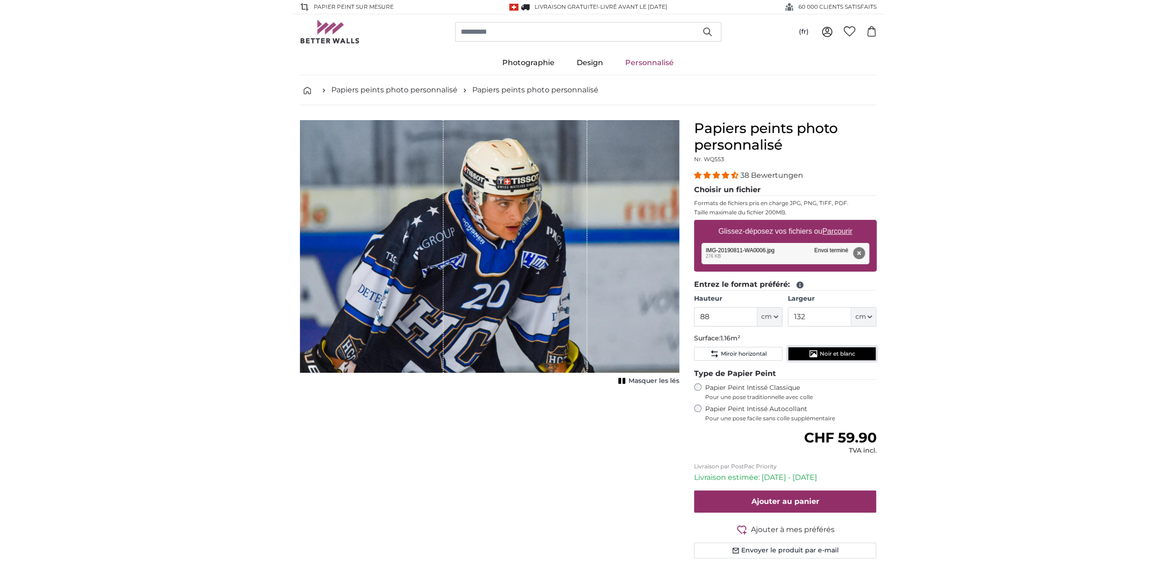
click at [845, 352] on span "Noir et blanc" at bounding box center [837, 353] width 36 height 7
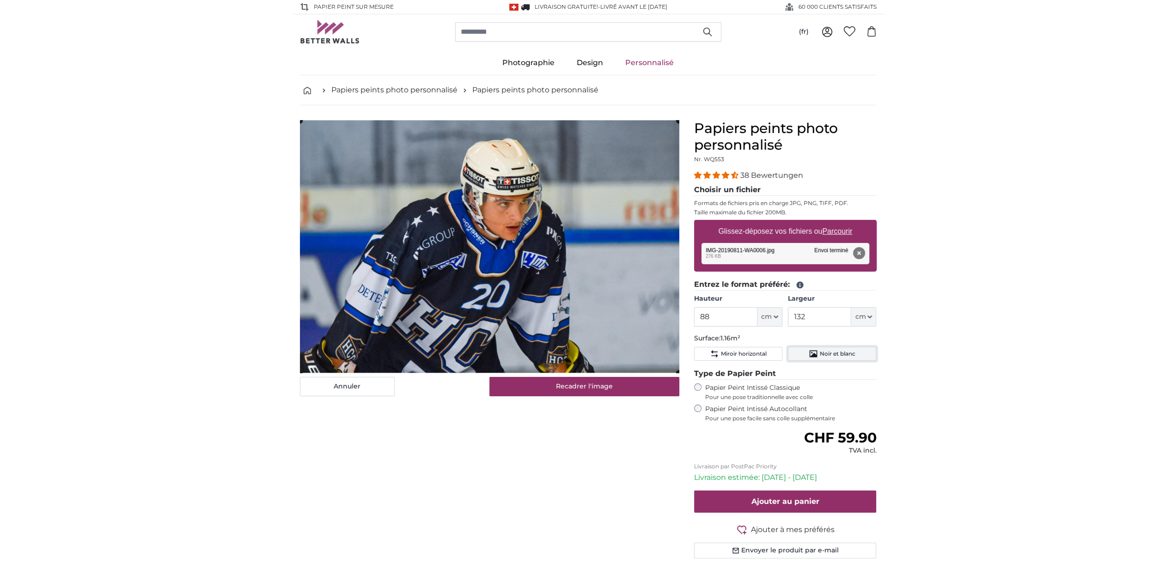
click at [837, 352] on span "Noir et blanc" at bounding box center [837, 353] width 36 height 7
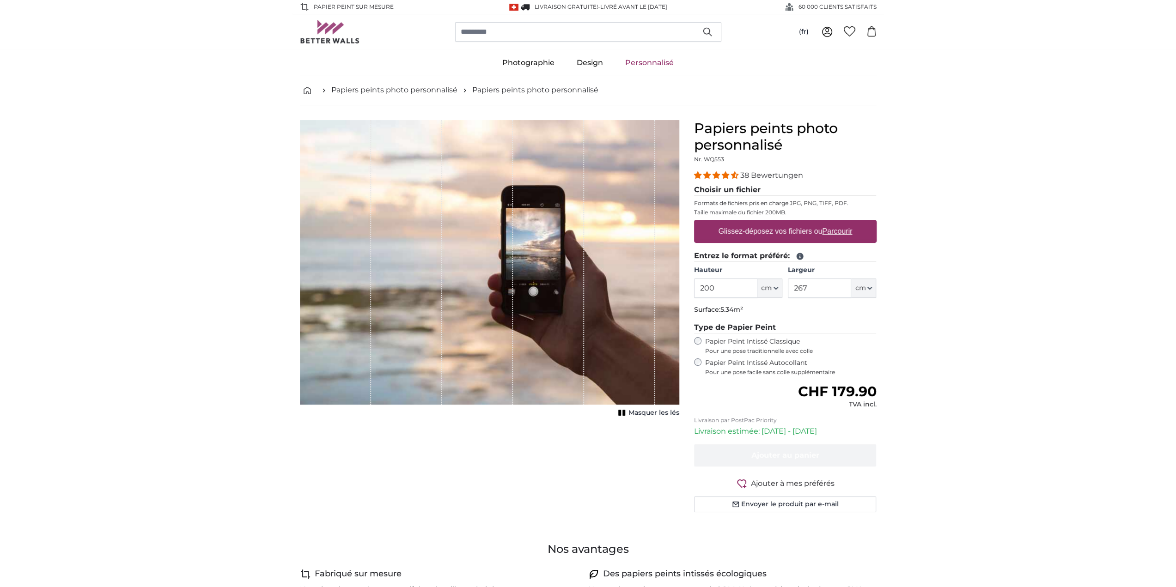
click at [849, 232] on u "Parcourir" at bounding box center [837, 231] width 30 height 8
click at [849, 223] on input "Glissez-déposez vos fichiers ou Parcourir" at bounding box center [785, 221] width 182 height 3
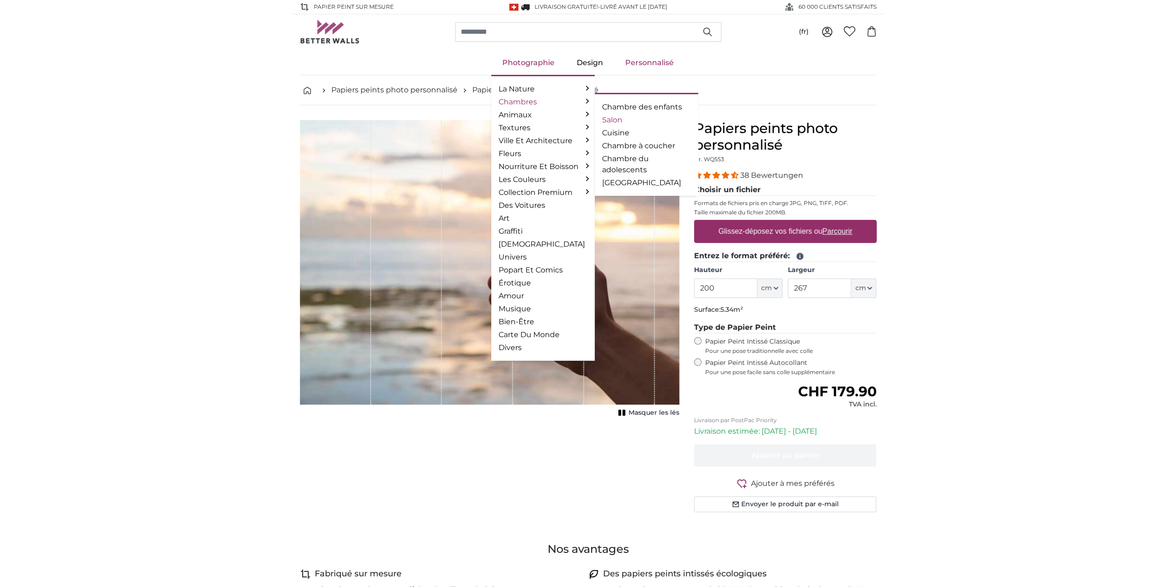
click at [613, 120] on link "Salon" at bounding box center [646, 120] width 89 height 11
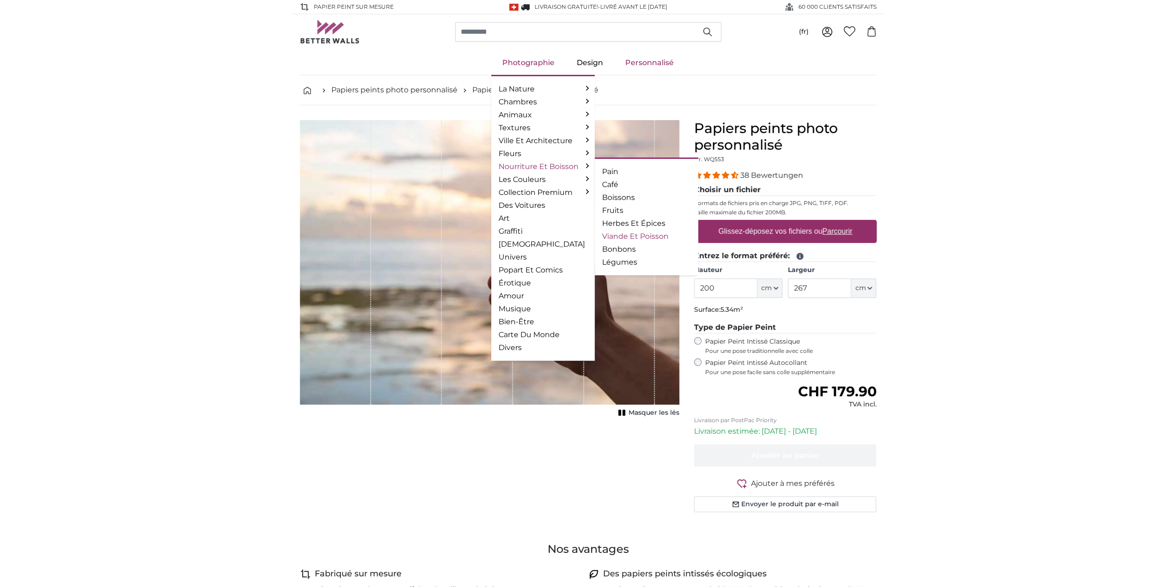
click at [634, 235] on link "Viande Et Poisson" at bounding box center [646, 236] width 89 height 11
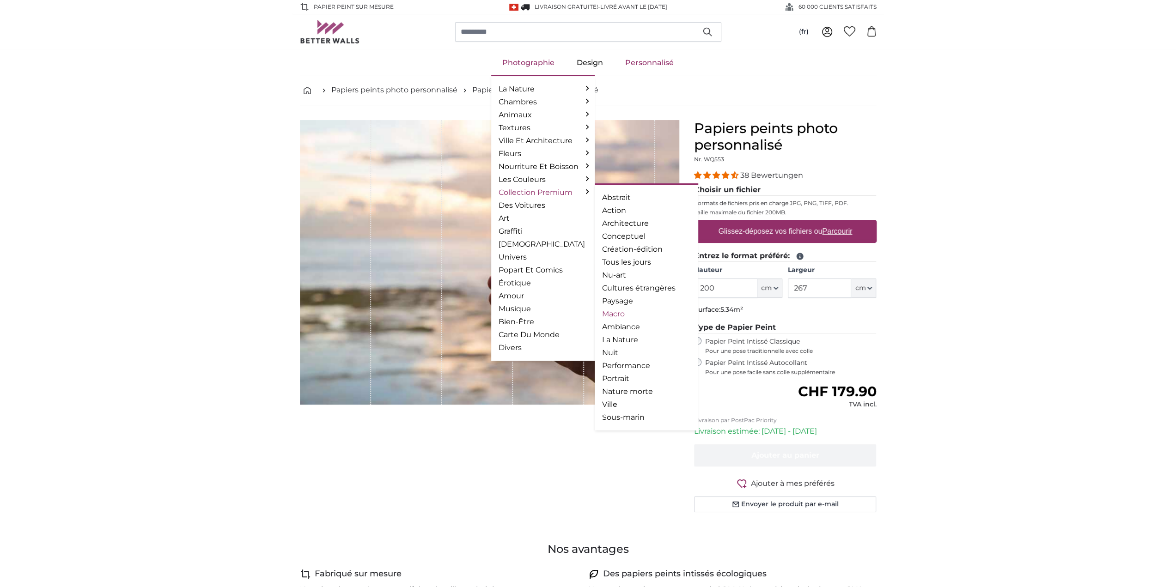
click at [622, 313] on link "Macro" at bounding box center [646, 314] width 89 height 11
